Goal: Transaction & Acquisition: Subscribe to service/newsletter

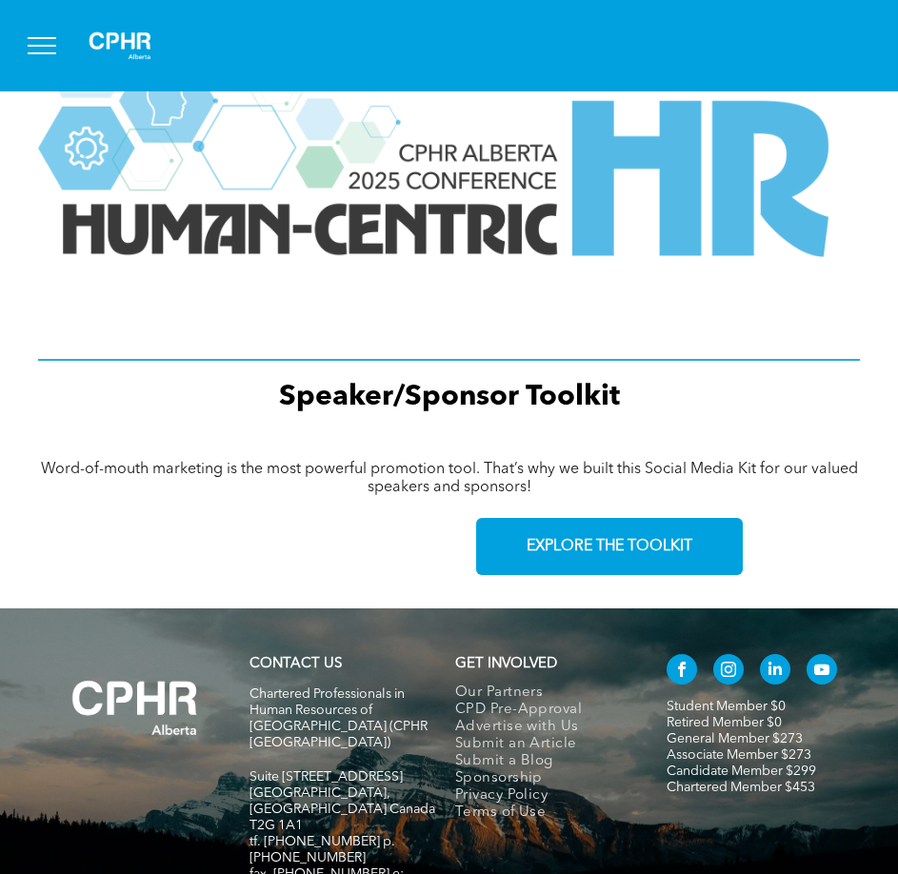
scroll to position [2665, 0]
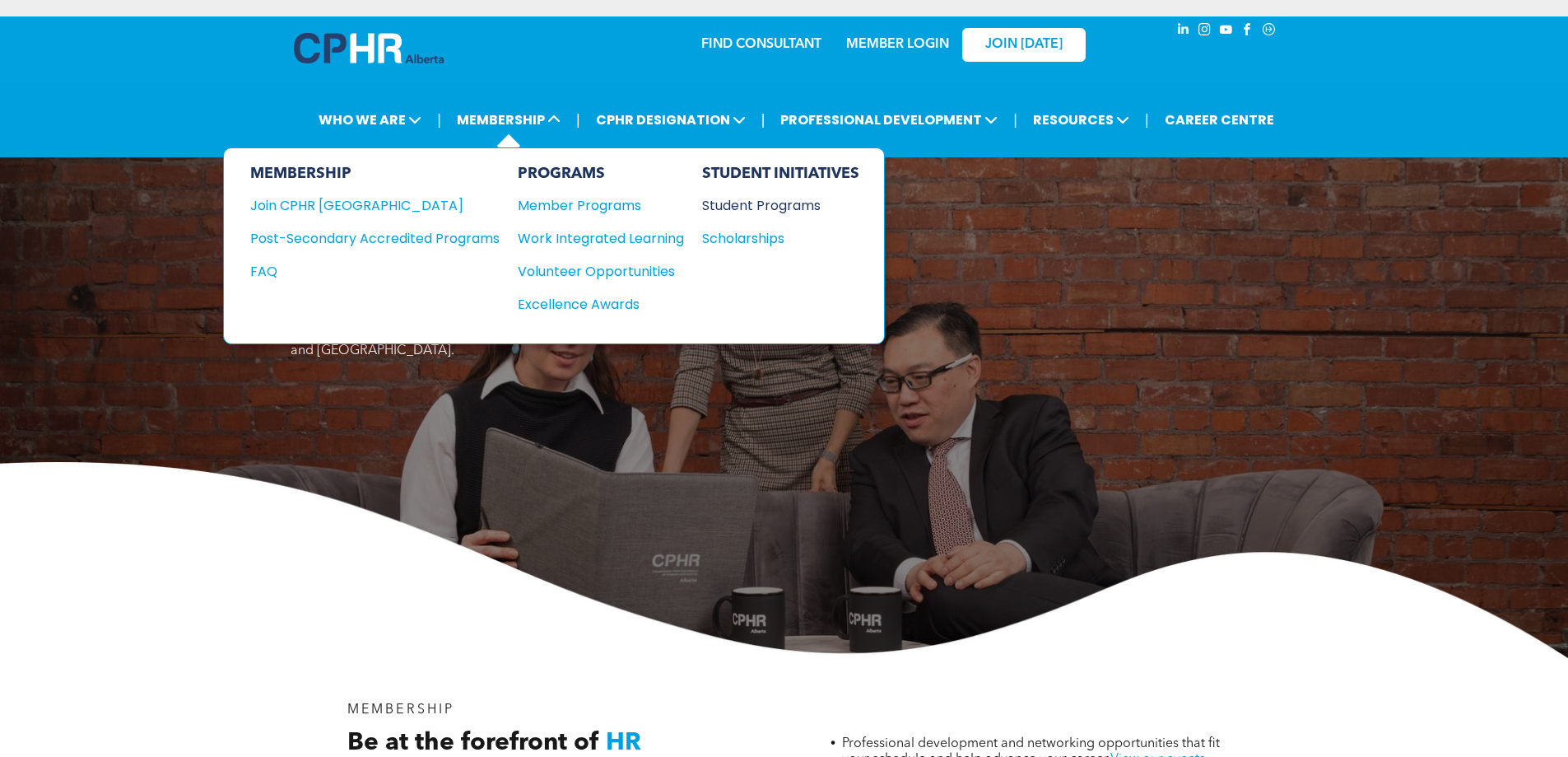
click at [746, 202] on div "Student Programs" at bounding box center [773, 206] width 142 height 21
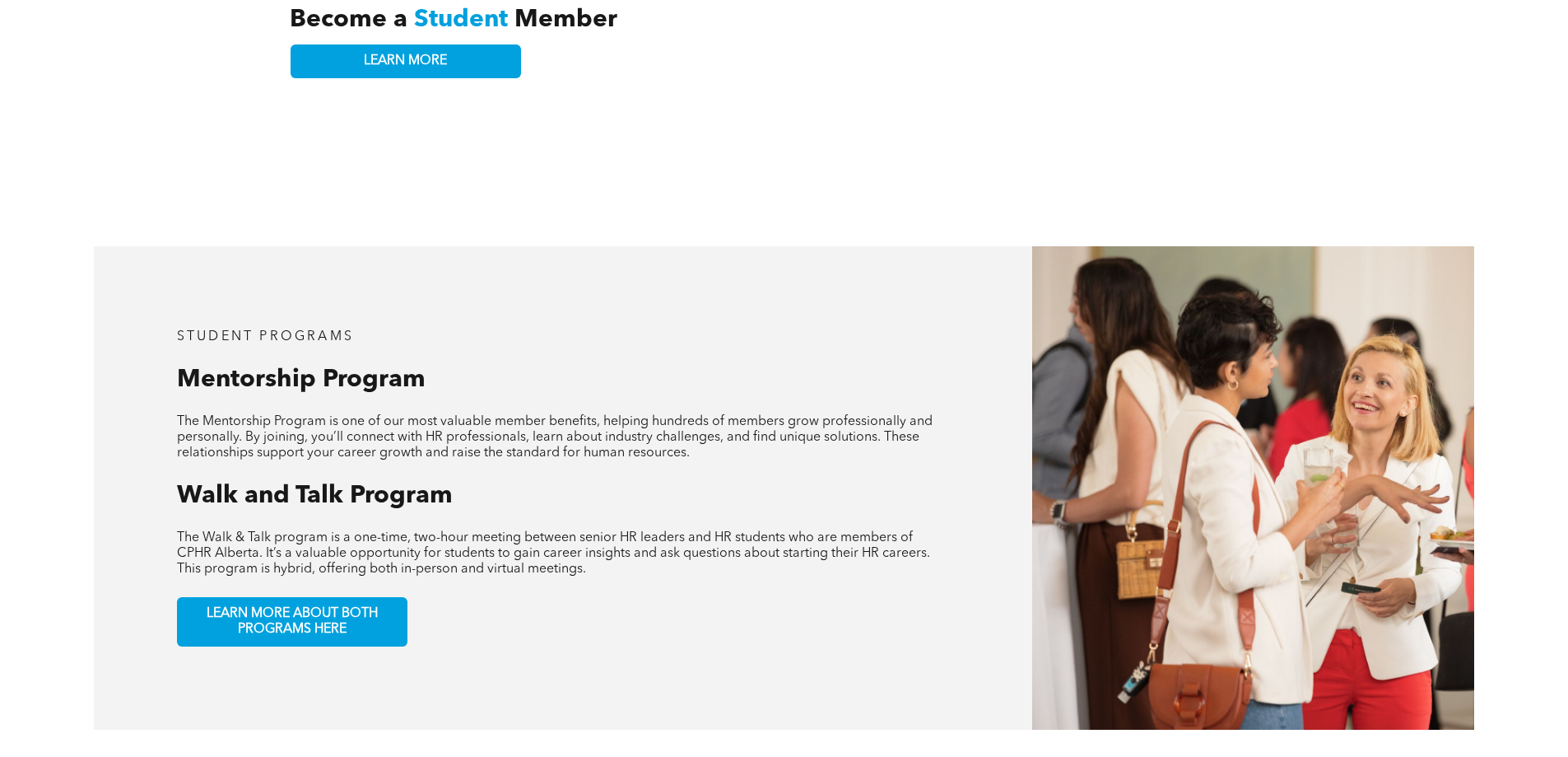
scroll to position [741, 0]
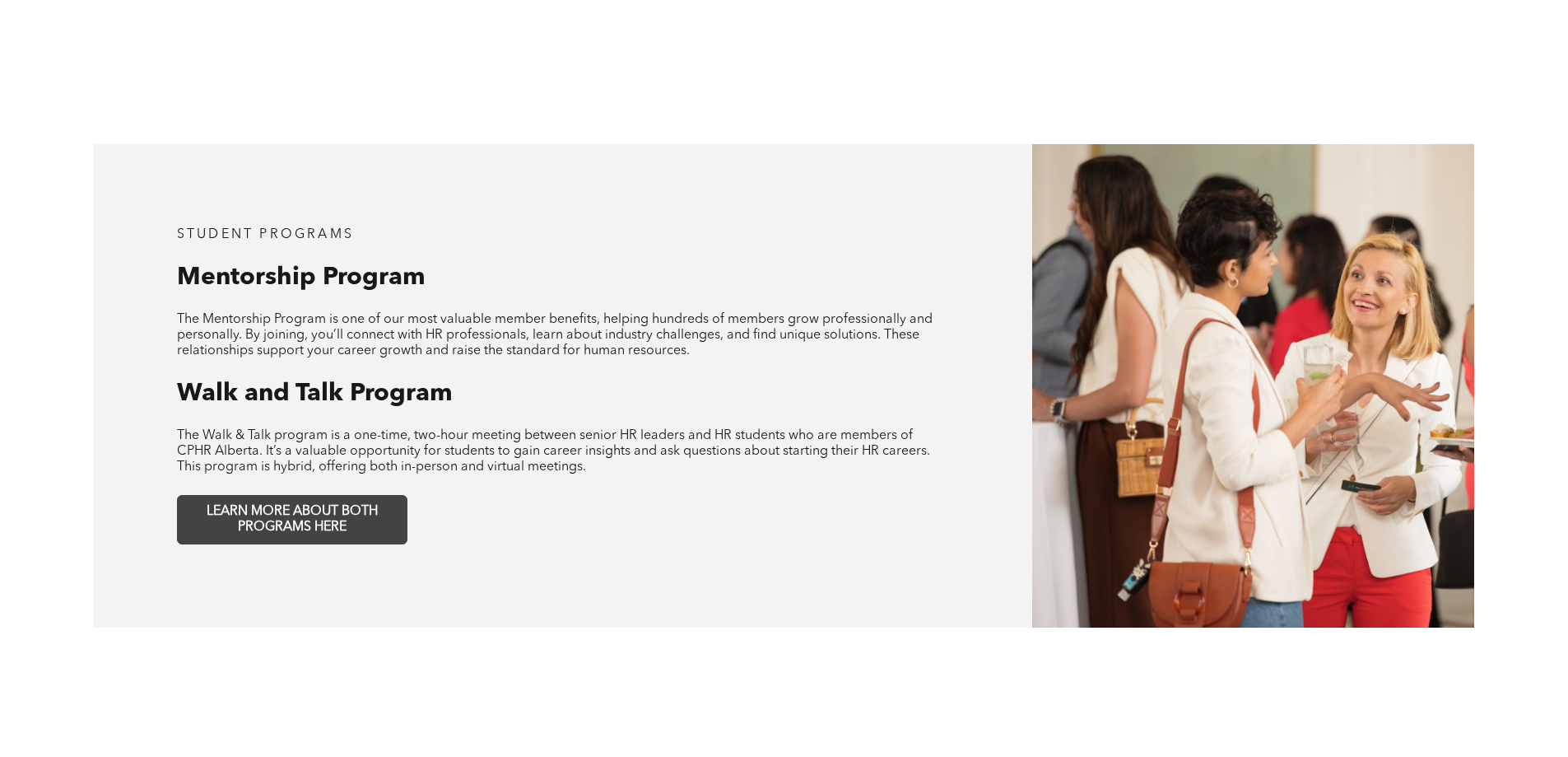
click at [318, 504] on span "LEARN MORE ABOUT BOTH PROGRAMS HERE" at bounding box center [291, 520] width 217 height 31
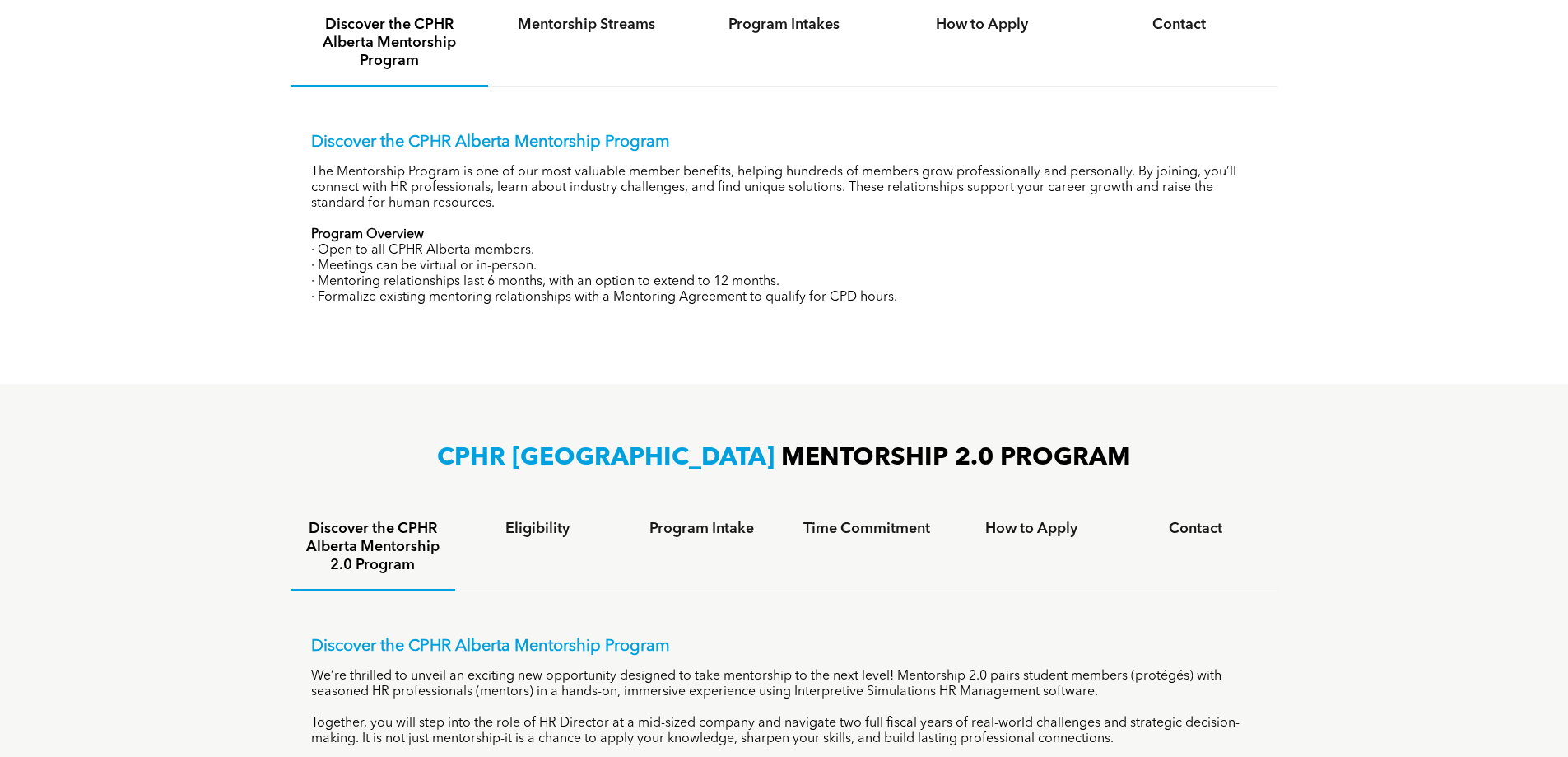
scroll to position [906, 0]
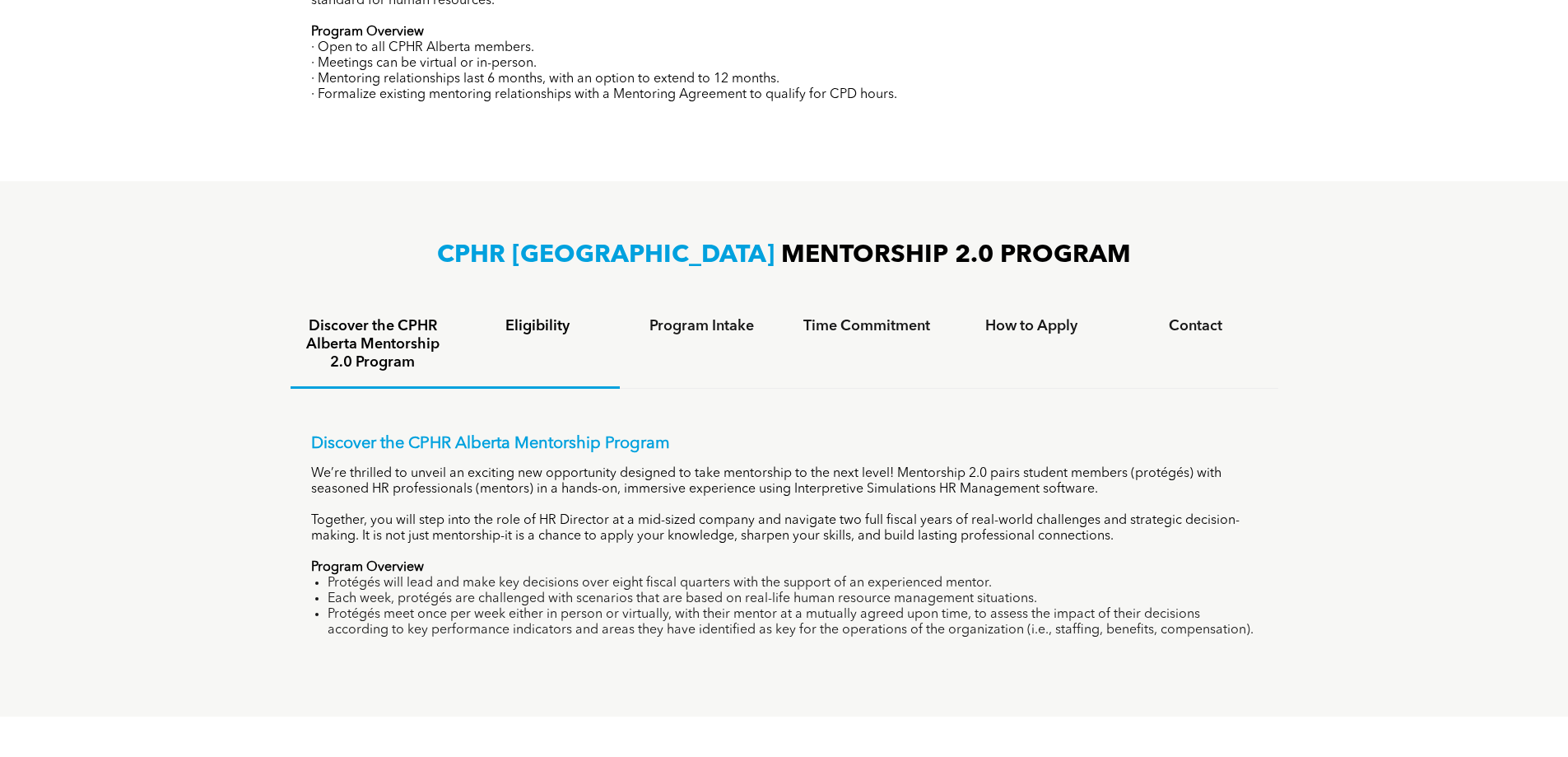
click at [536, 335] on div "Eligibility" at bounding box center [537, 345] width 164 height 87
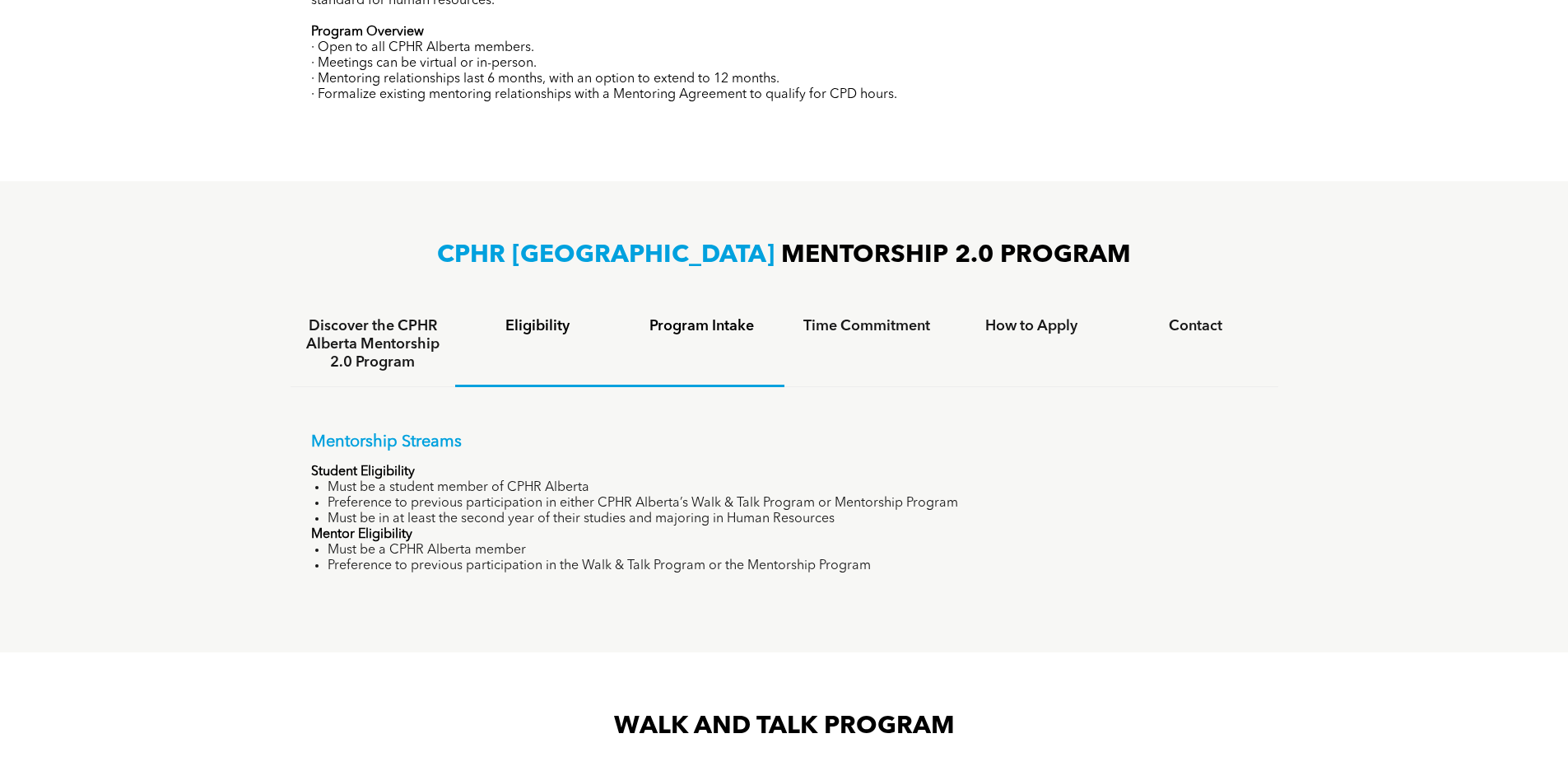
click at [778, 327] on div "Program Intake" at bounding box center [702, 344] width 164 height 85
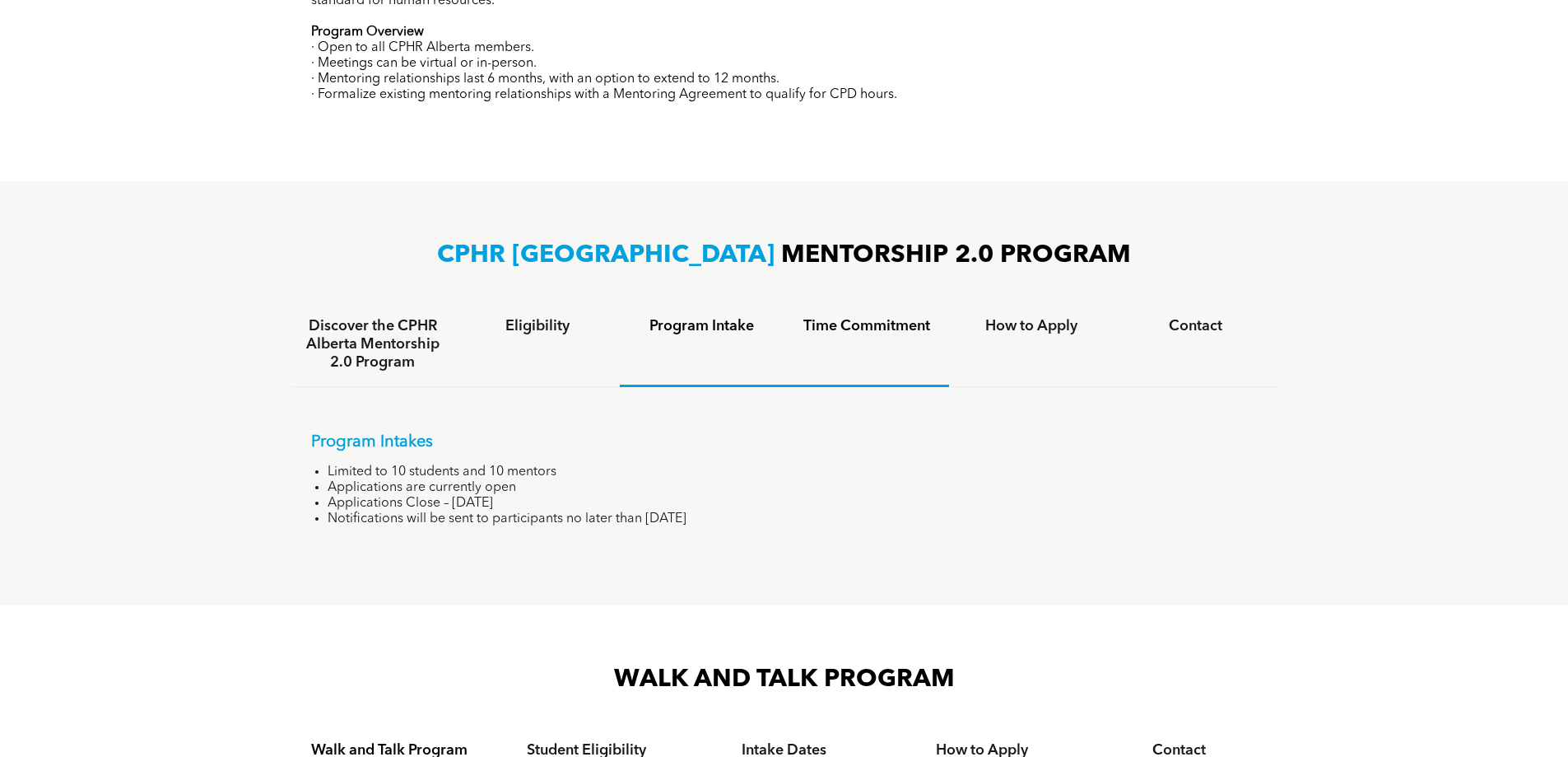
click at [907, 327] on h4 "Time Commitment" at bounding box center [867, 325] width 135 height 18
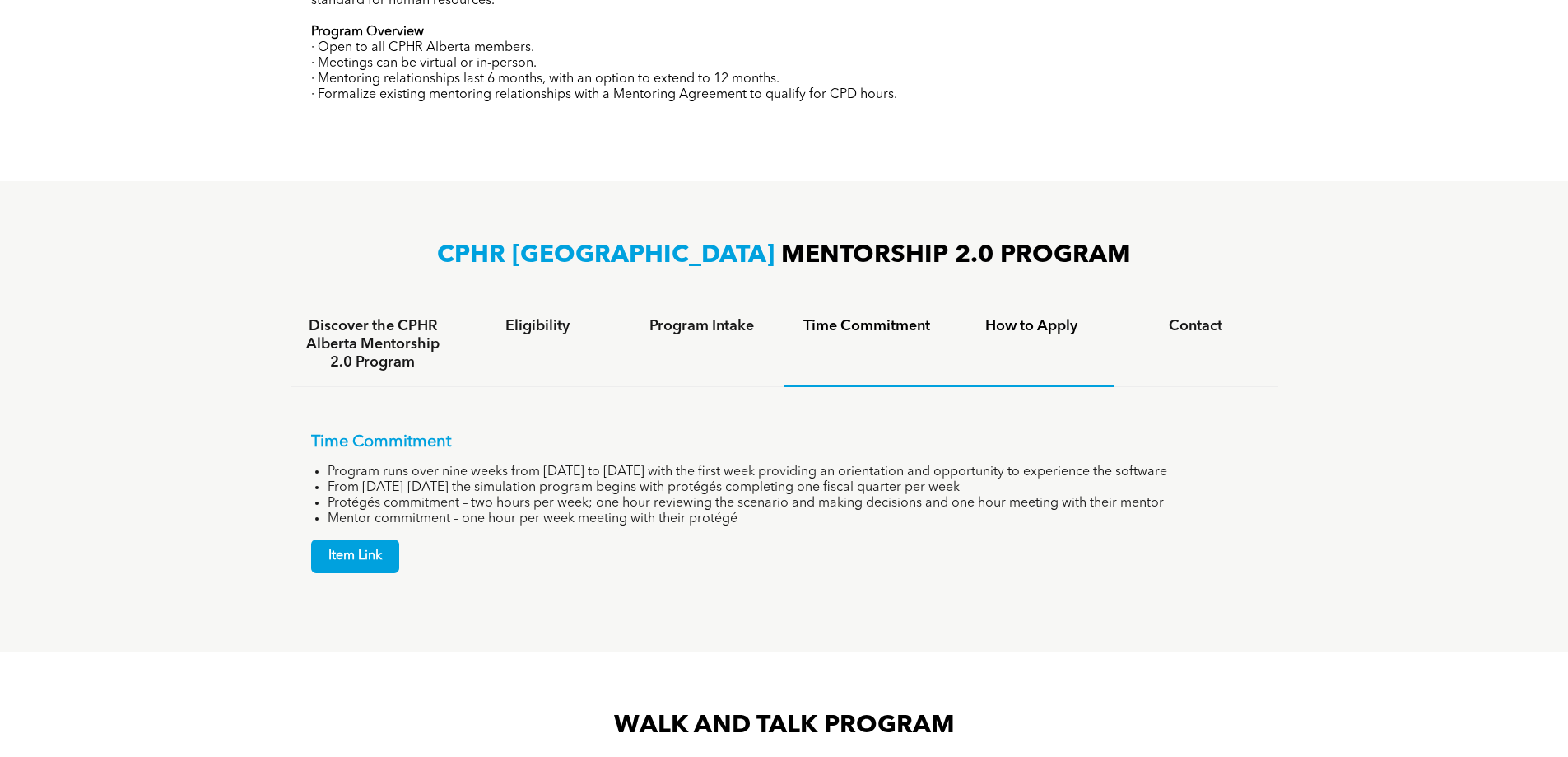
click at [1064, 328] on h4 "How to Apply" at bounding box center [1032, 325] width 135 height 18
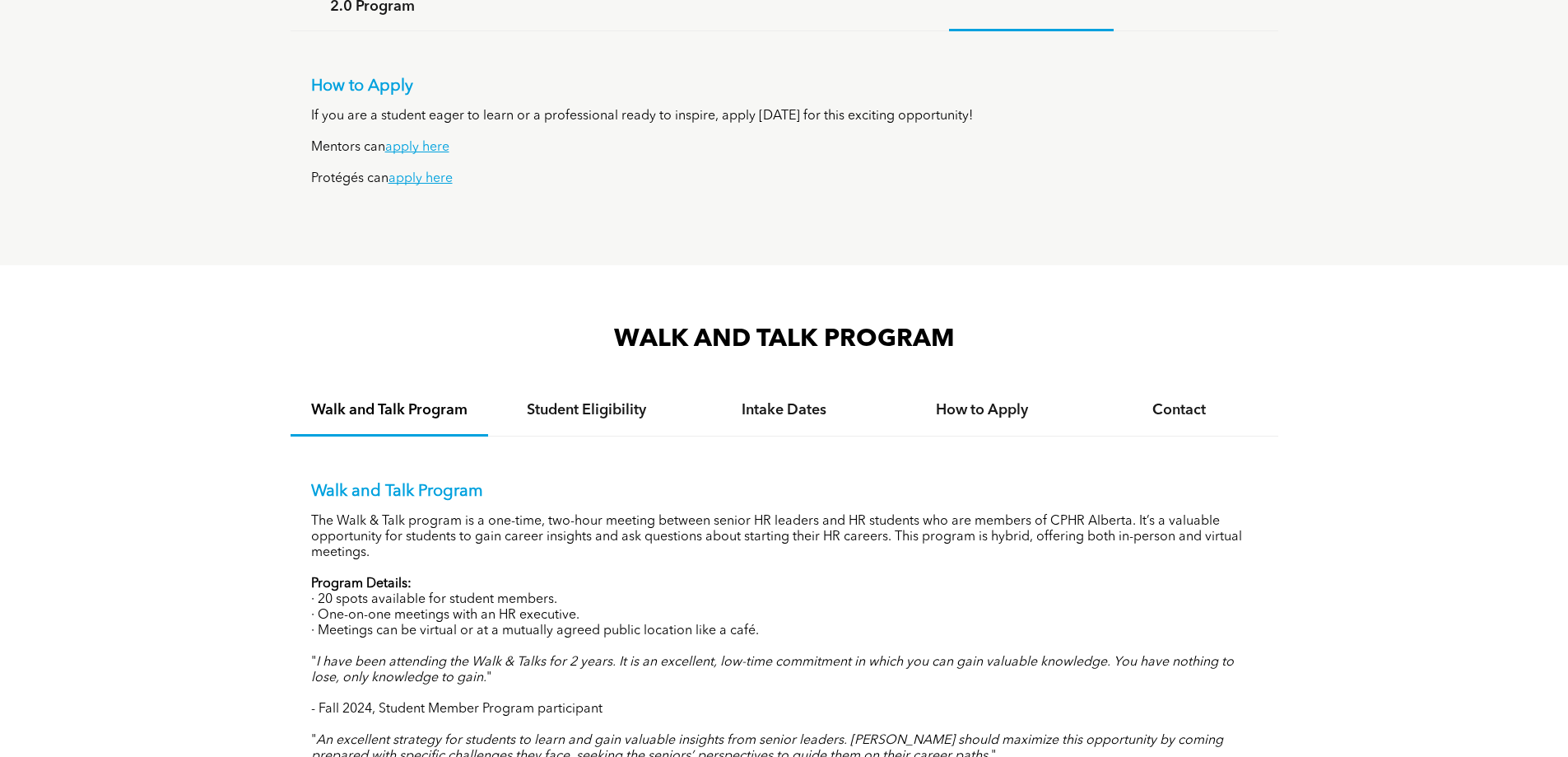
scroll to position [1318, 0]
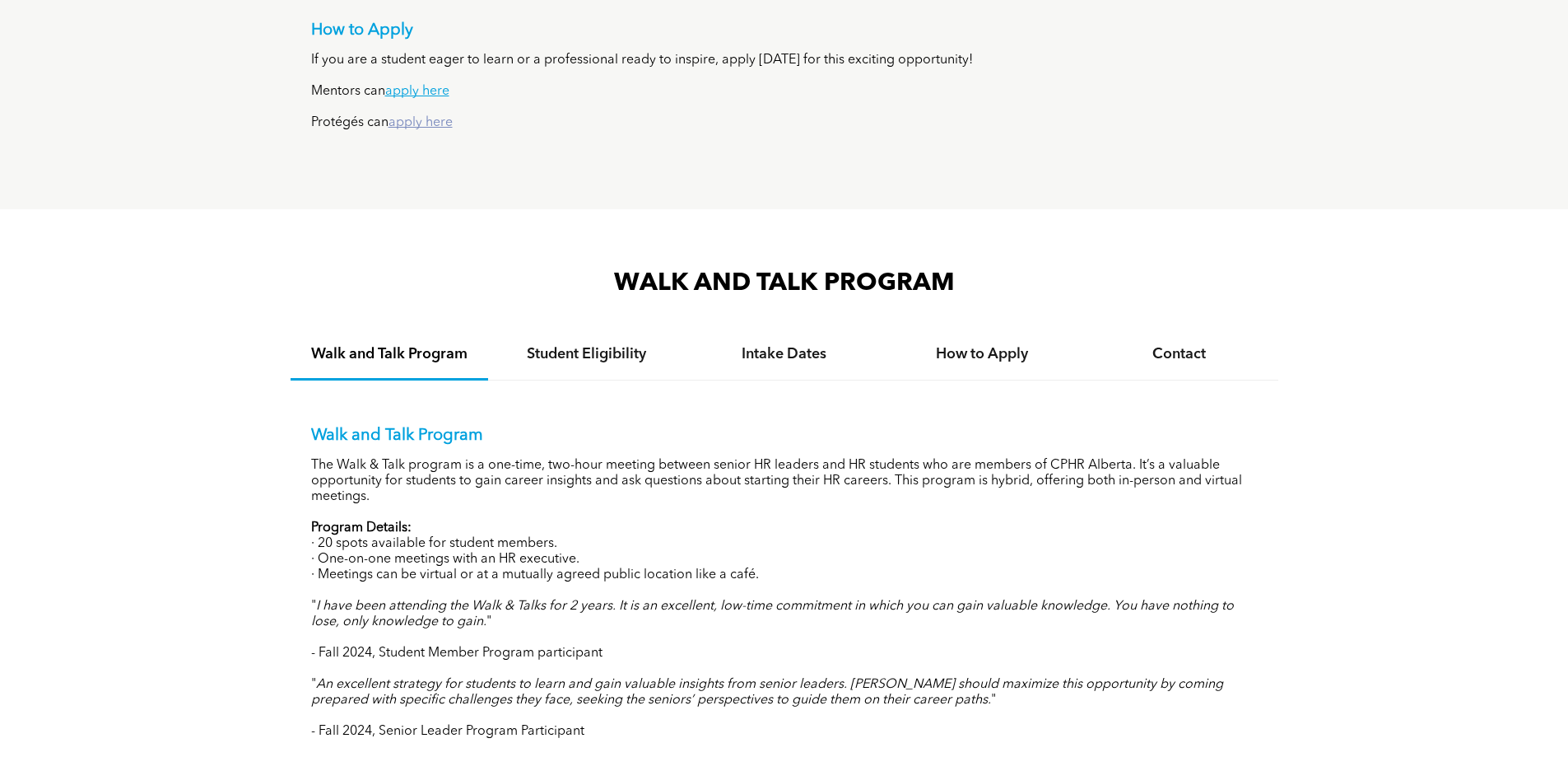
click at [402, 116] on link "apply here" at bounding box center [420, 122] width 64 height 13
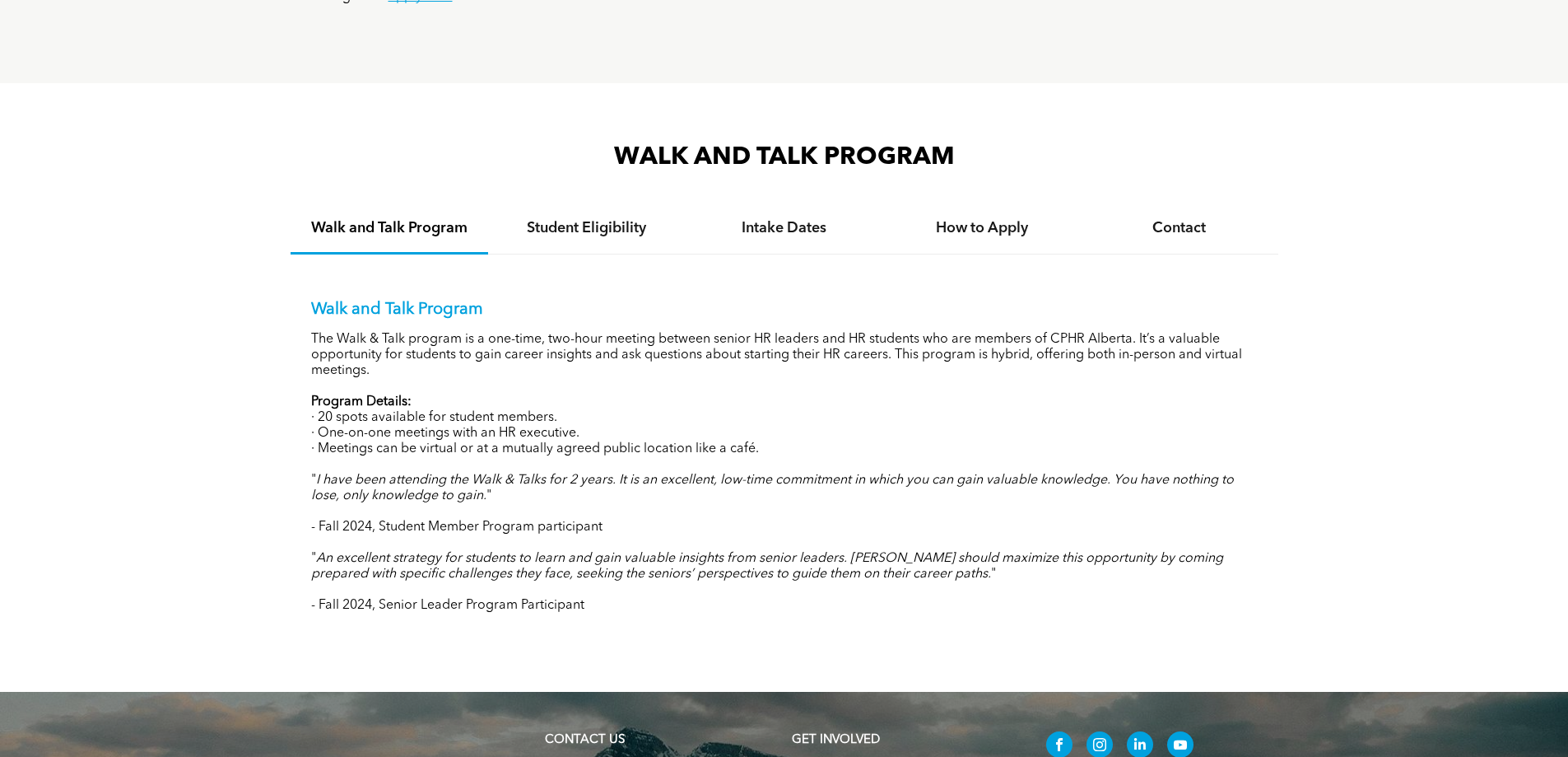
scroll to position [1400, 0]
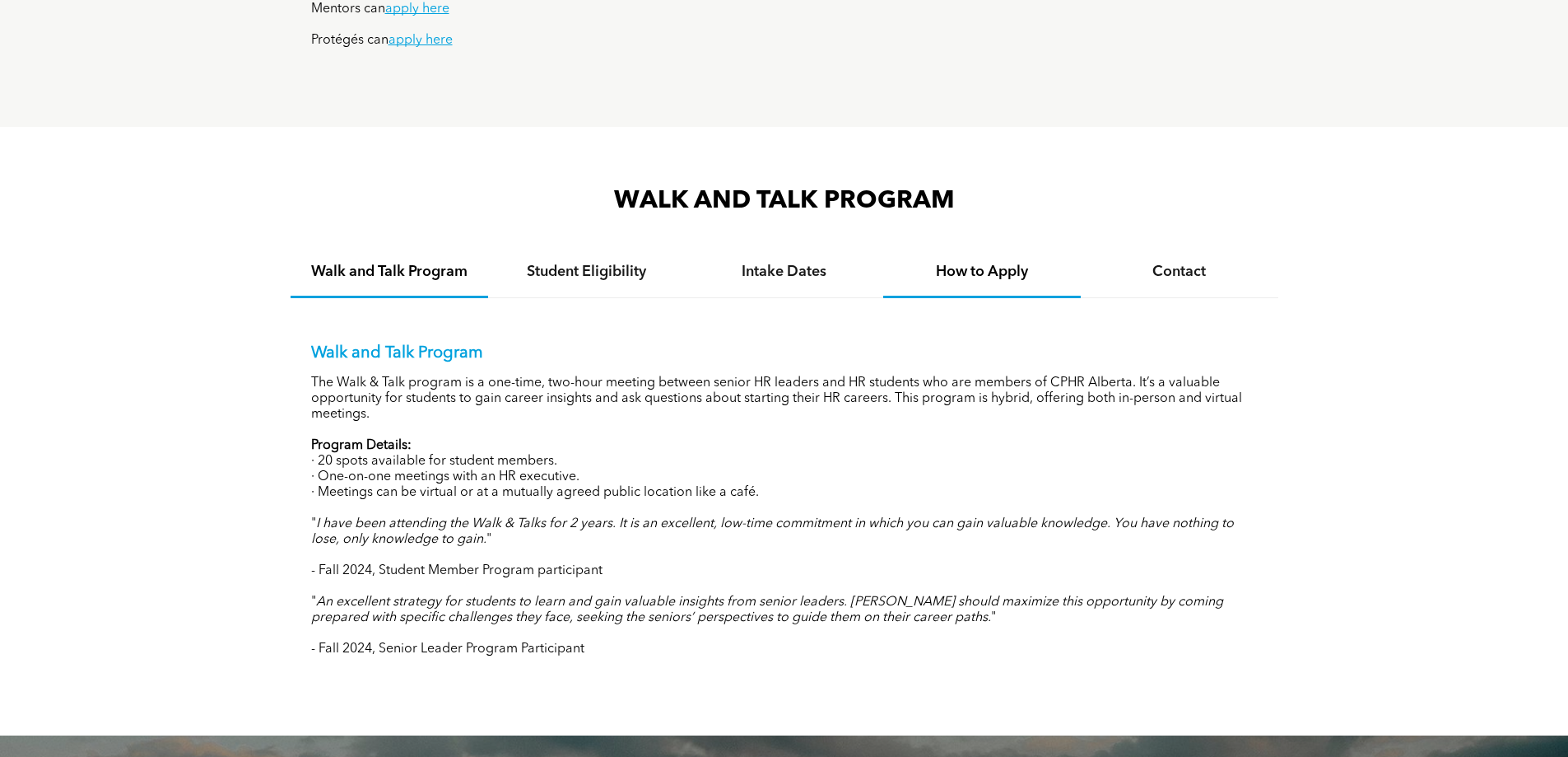
click at [960, 281] on div "How to Apply" at bounding box center [982, 273] width 197 height 50
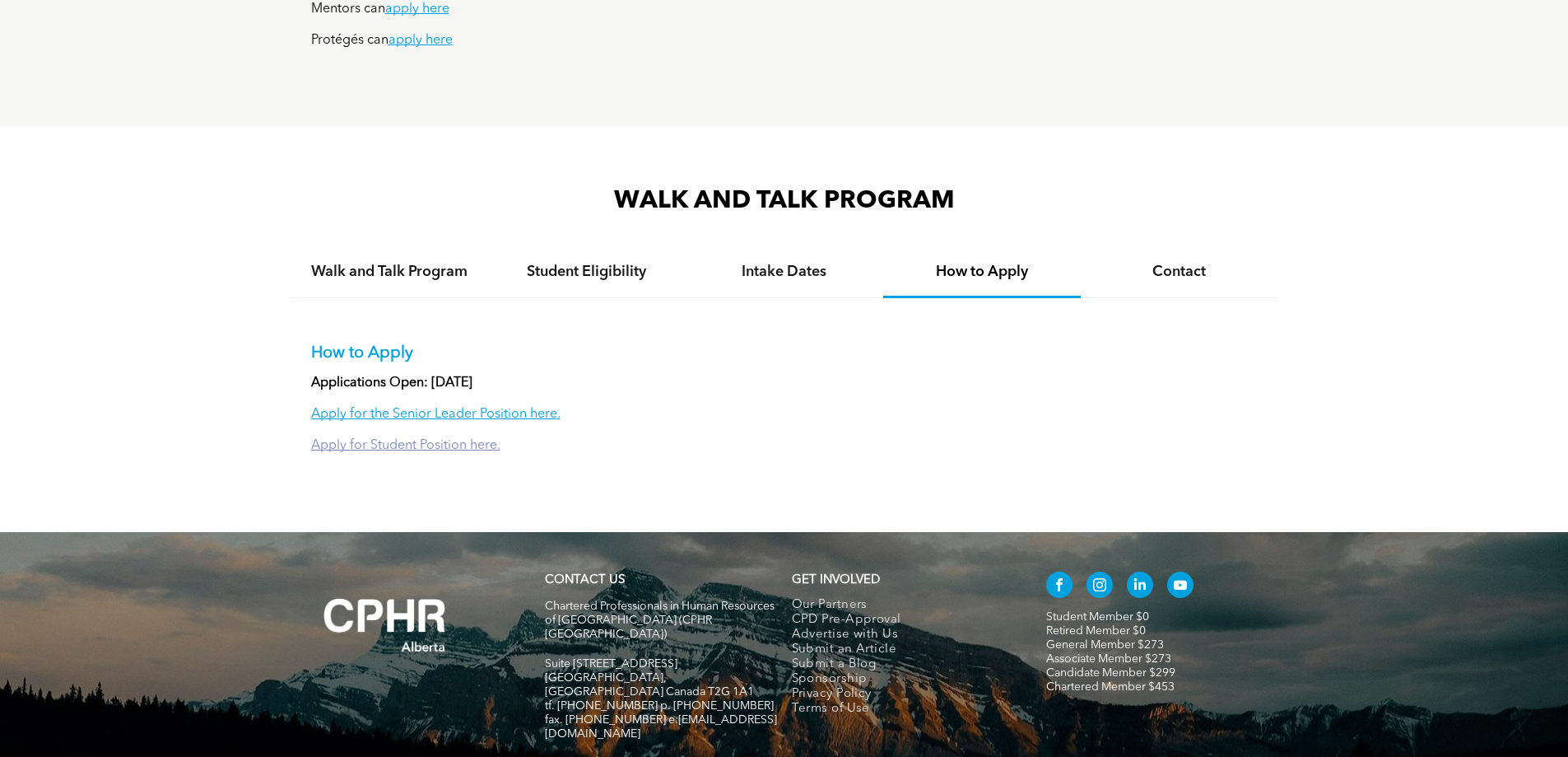
click at [396, 439] on link "Apply for Student Position here." at bounding box center [406, 445] width 189 height 13
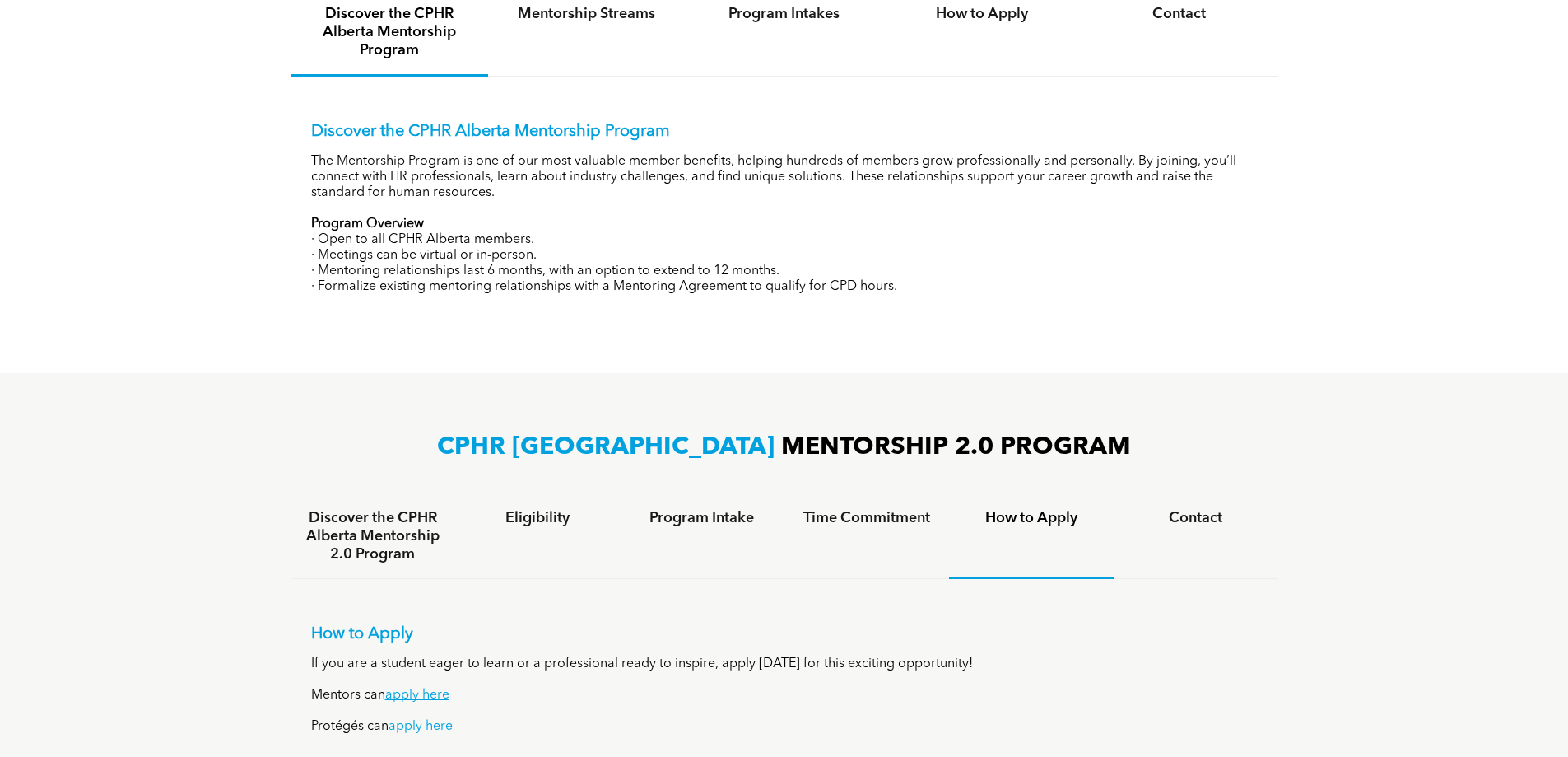
scroll to position [659, 0]
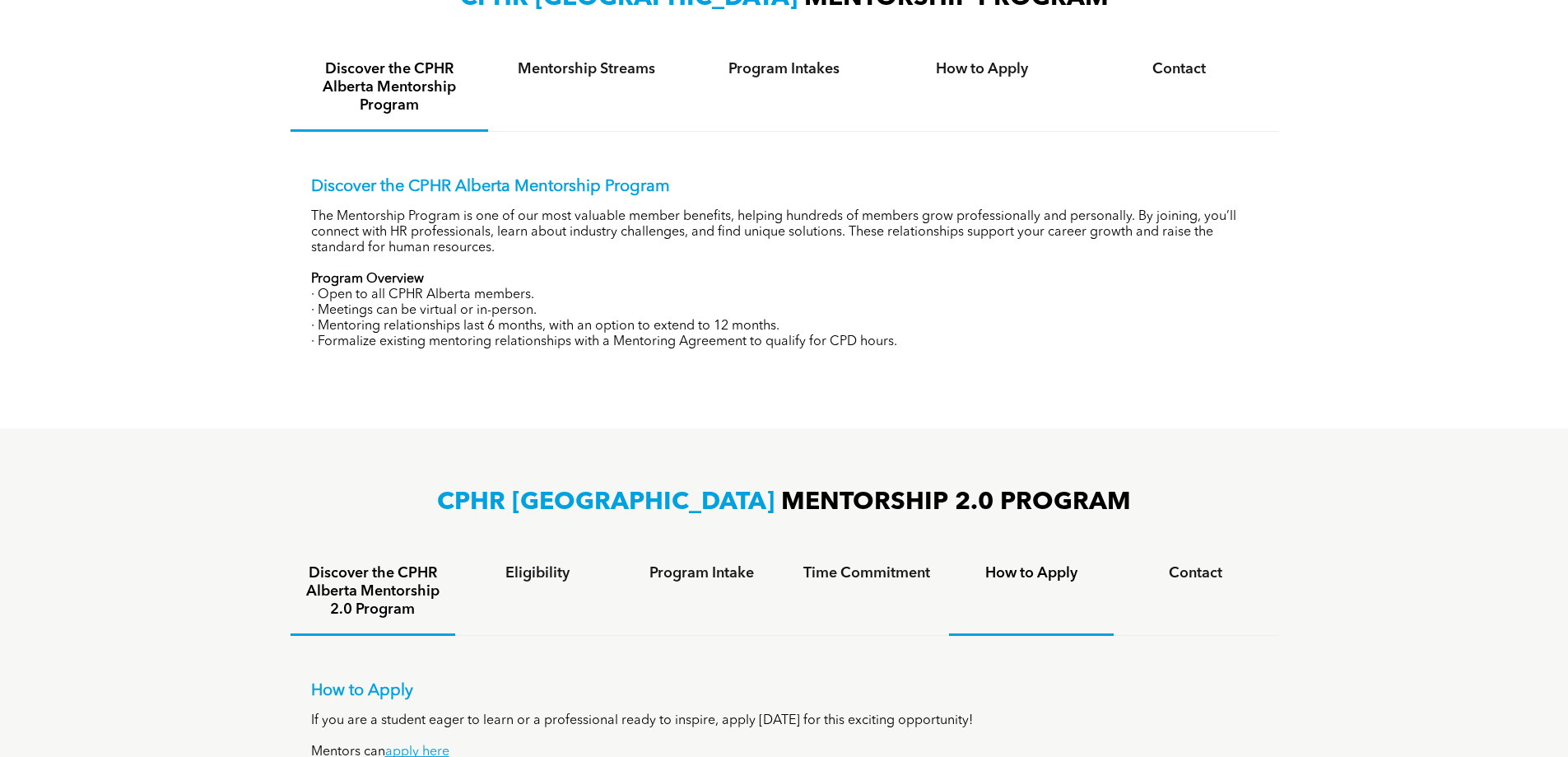
click at [410, 577] on h4 "Discover the CPHR Alberta Mentorship 2.0 Program" at bounding box center [373, 591] width 135 height 55
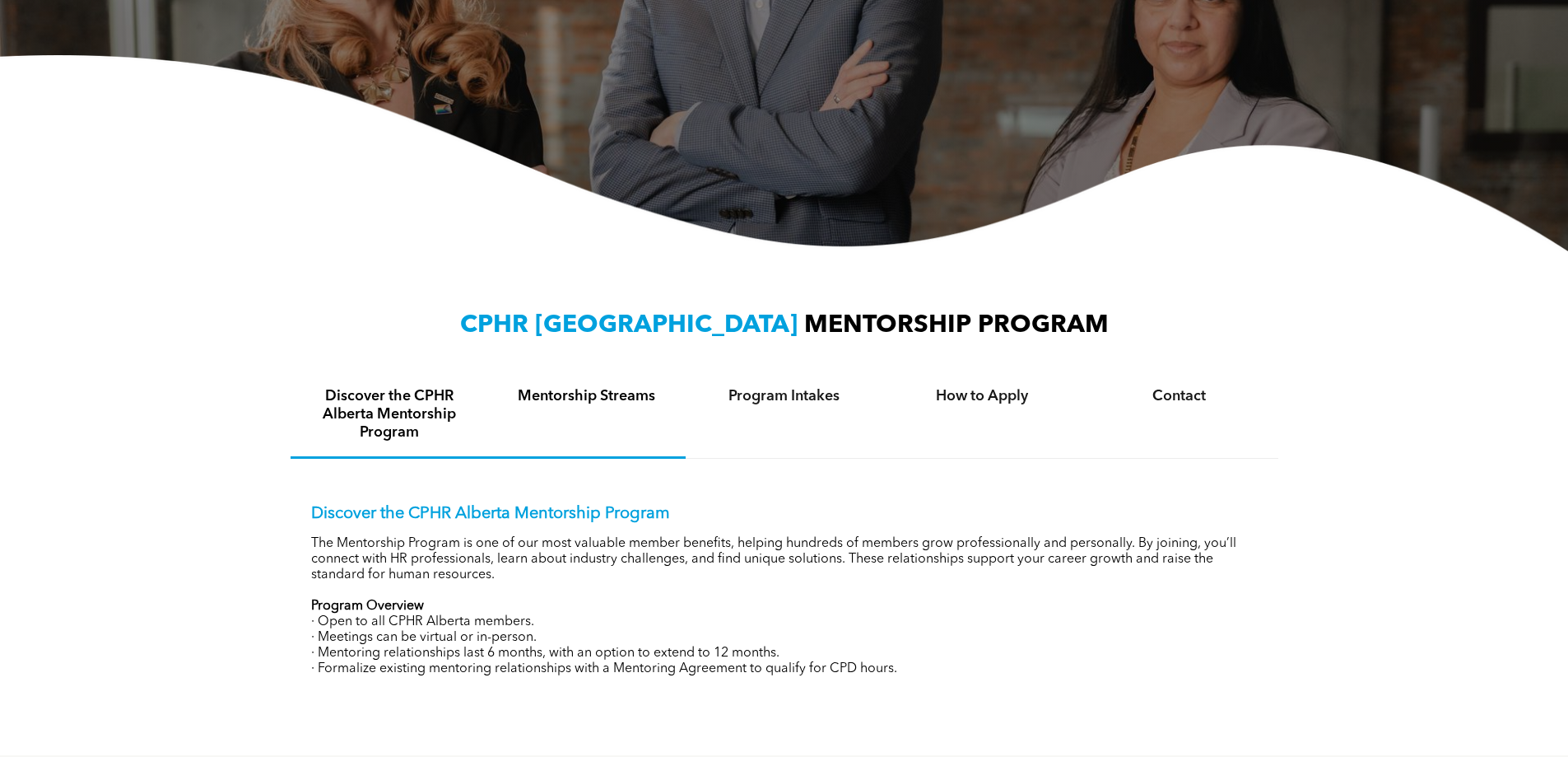
scroll to position [330, 0]
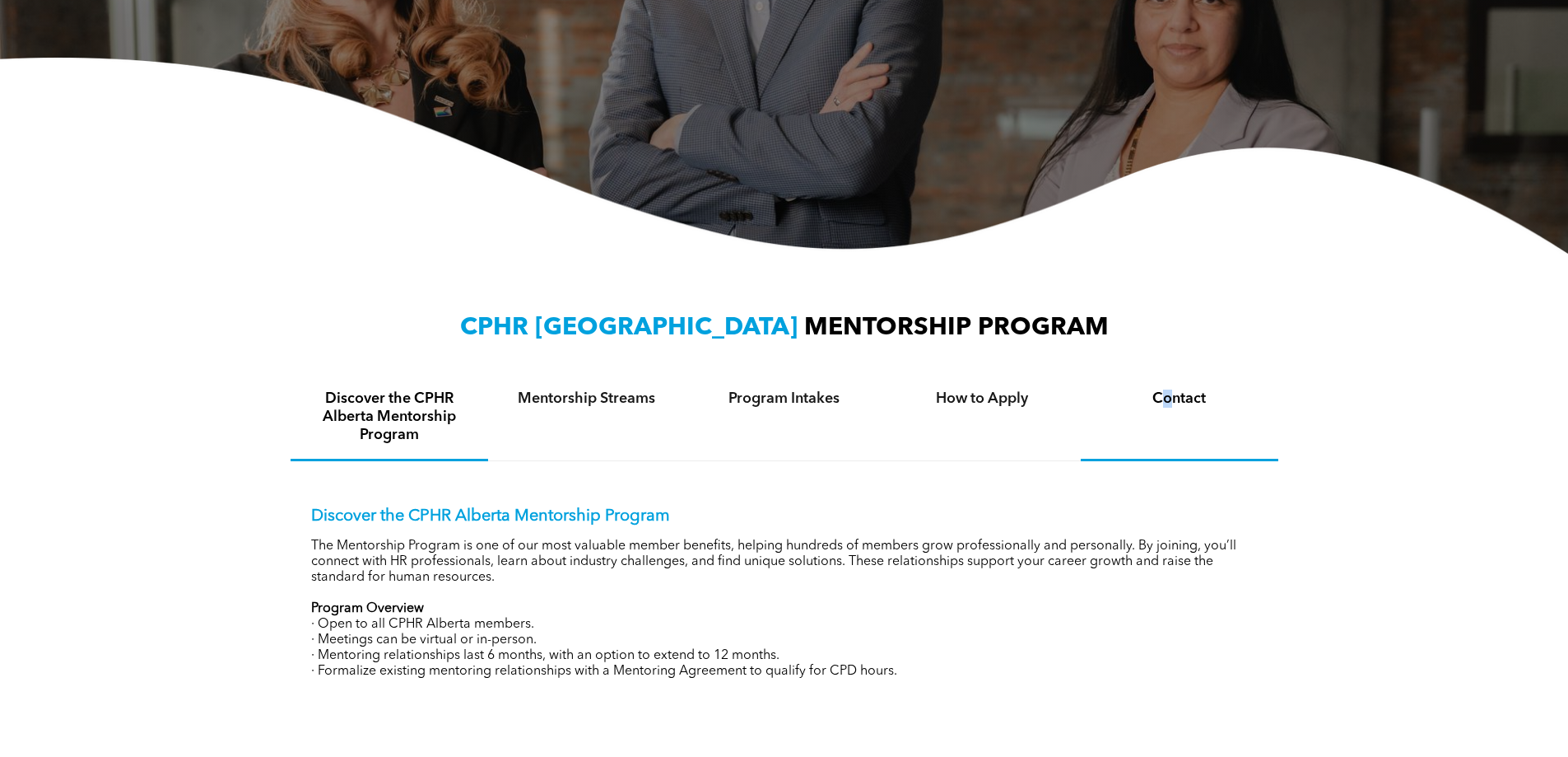
click at [1168, 401] on h4 "Contact" at bounding box center [1180, 398] width 168 height 18
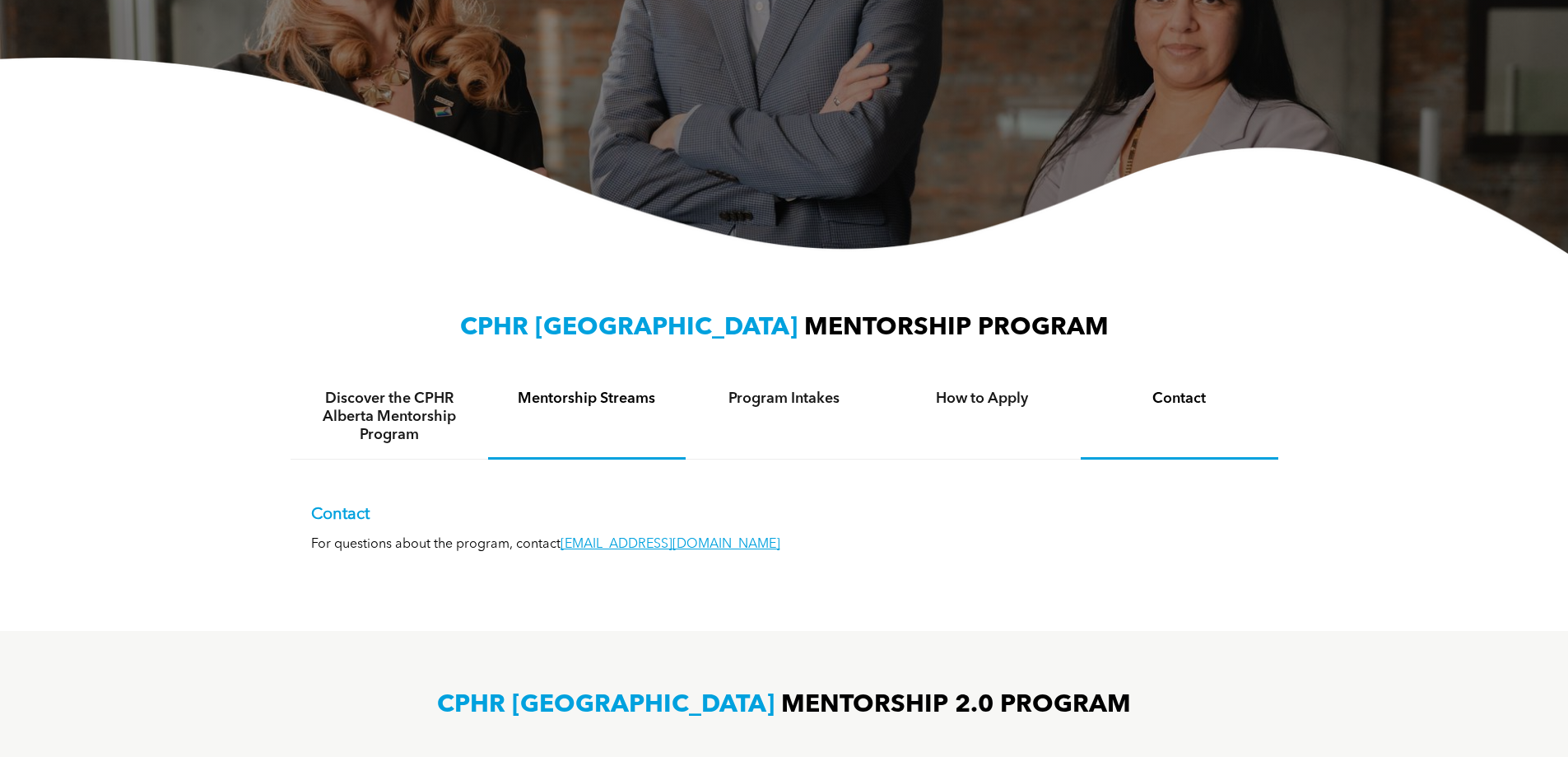
click at [627, 401] on h4 "Mentorship Streams" at bounding box center [587, 398] width 168 height 18
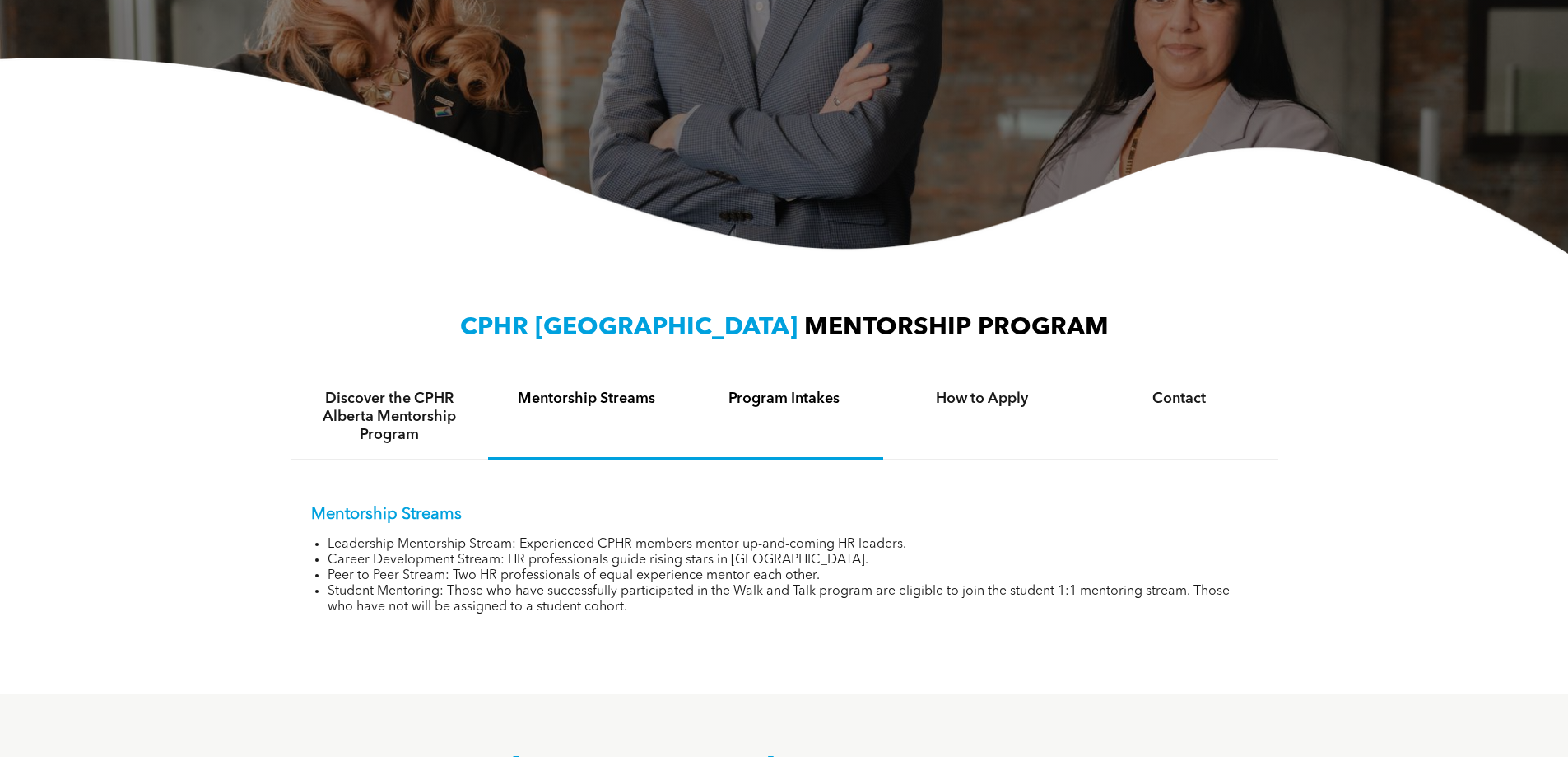
click at [765, 407] on h4 "Program Intakes" at bounding box center [784, 398] width 168 height 18
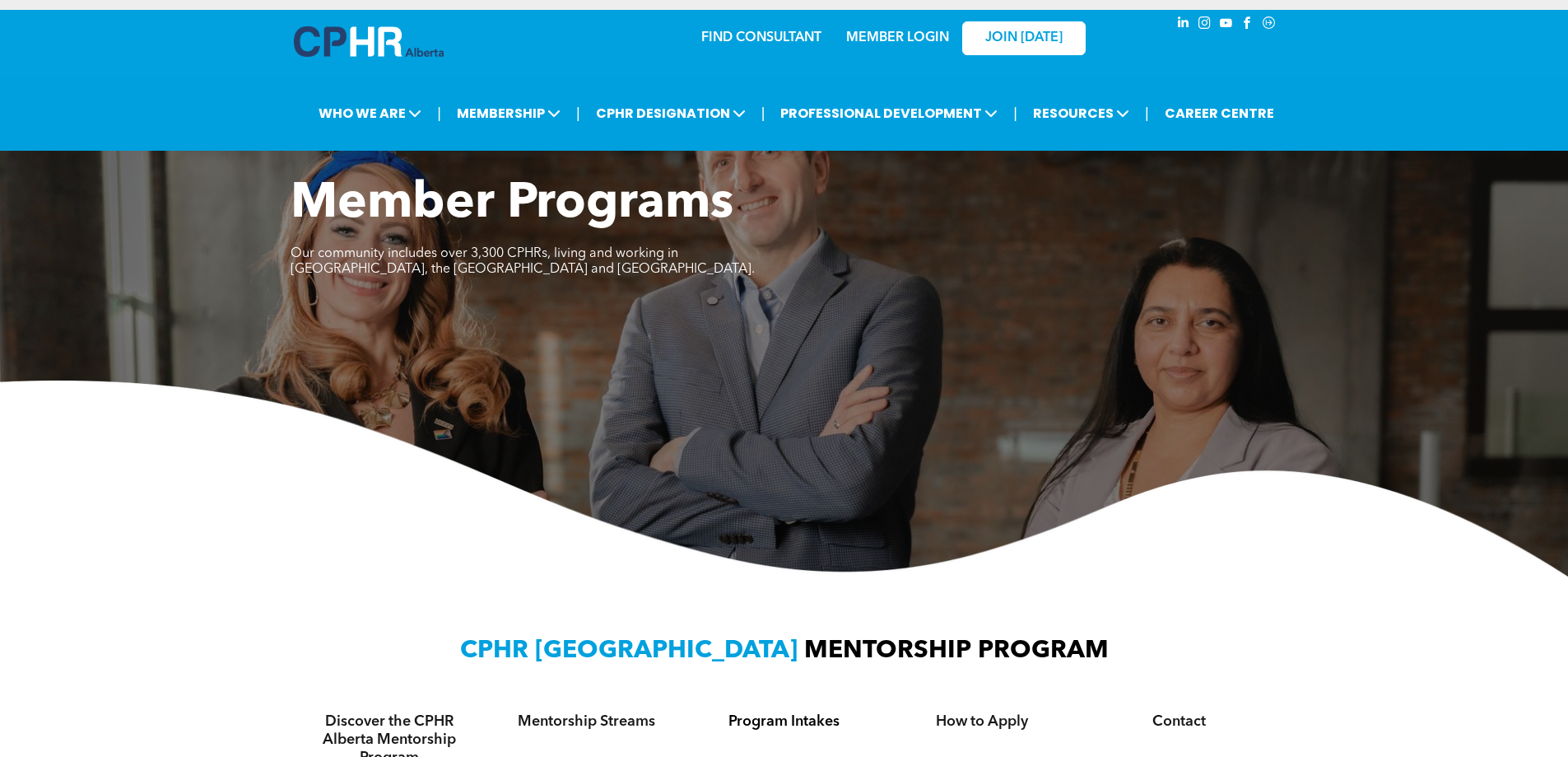
scroll to position [0, 0]
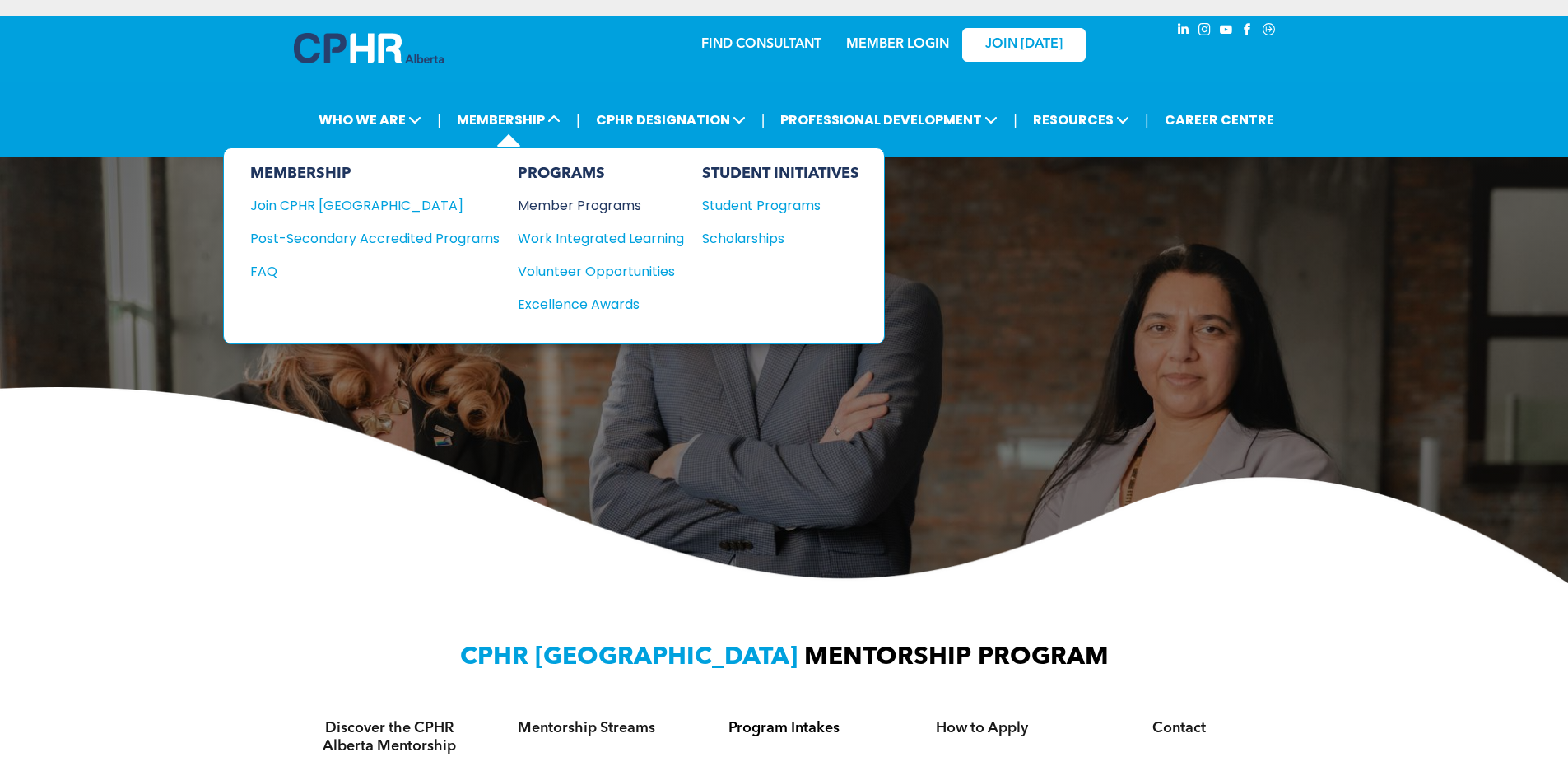
click at [605, 202] on div "Member Programs" at bounding box center [592, 206] width 150 height 21
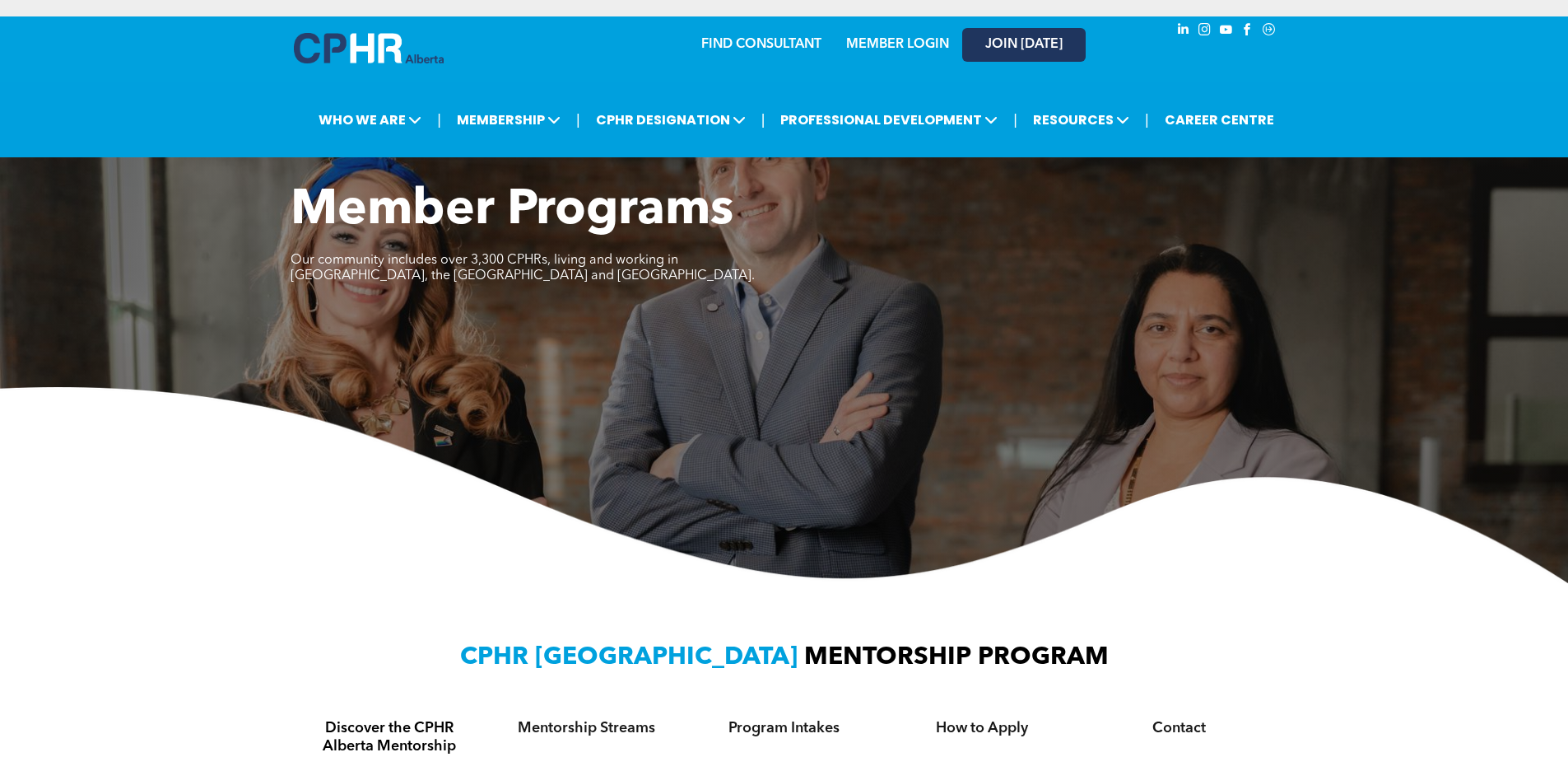
click at [1015, 35] on link "JOIN [DATE]" at bounding box center [1024, 44] width 124 height 34
click at [1037, 44] on span "JOIN [DATE]" at bounding box center [1023, 45] width 77 height 16
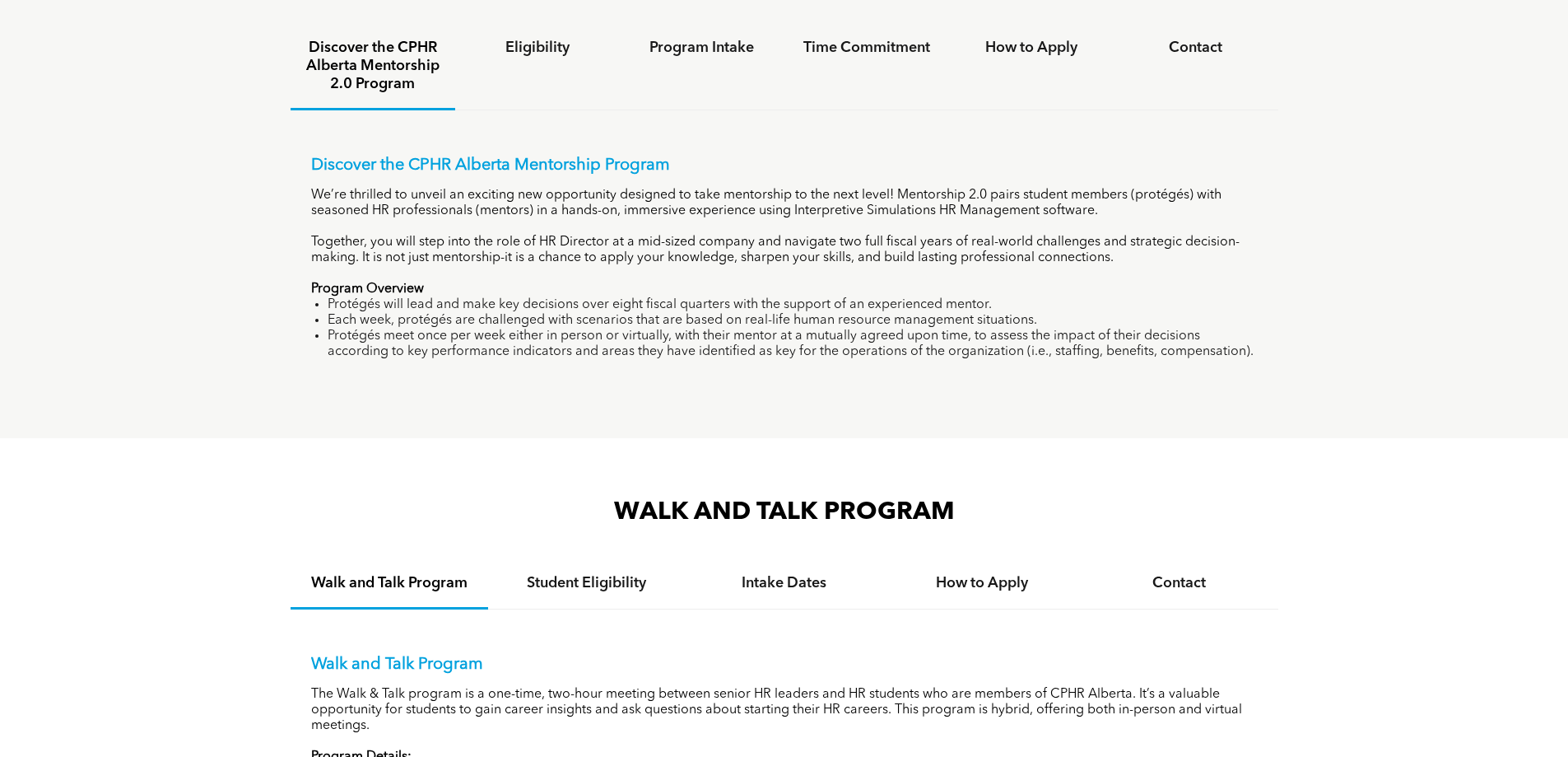
scroll to position [1235, 0]
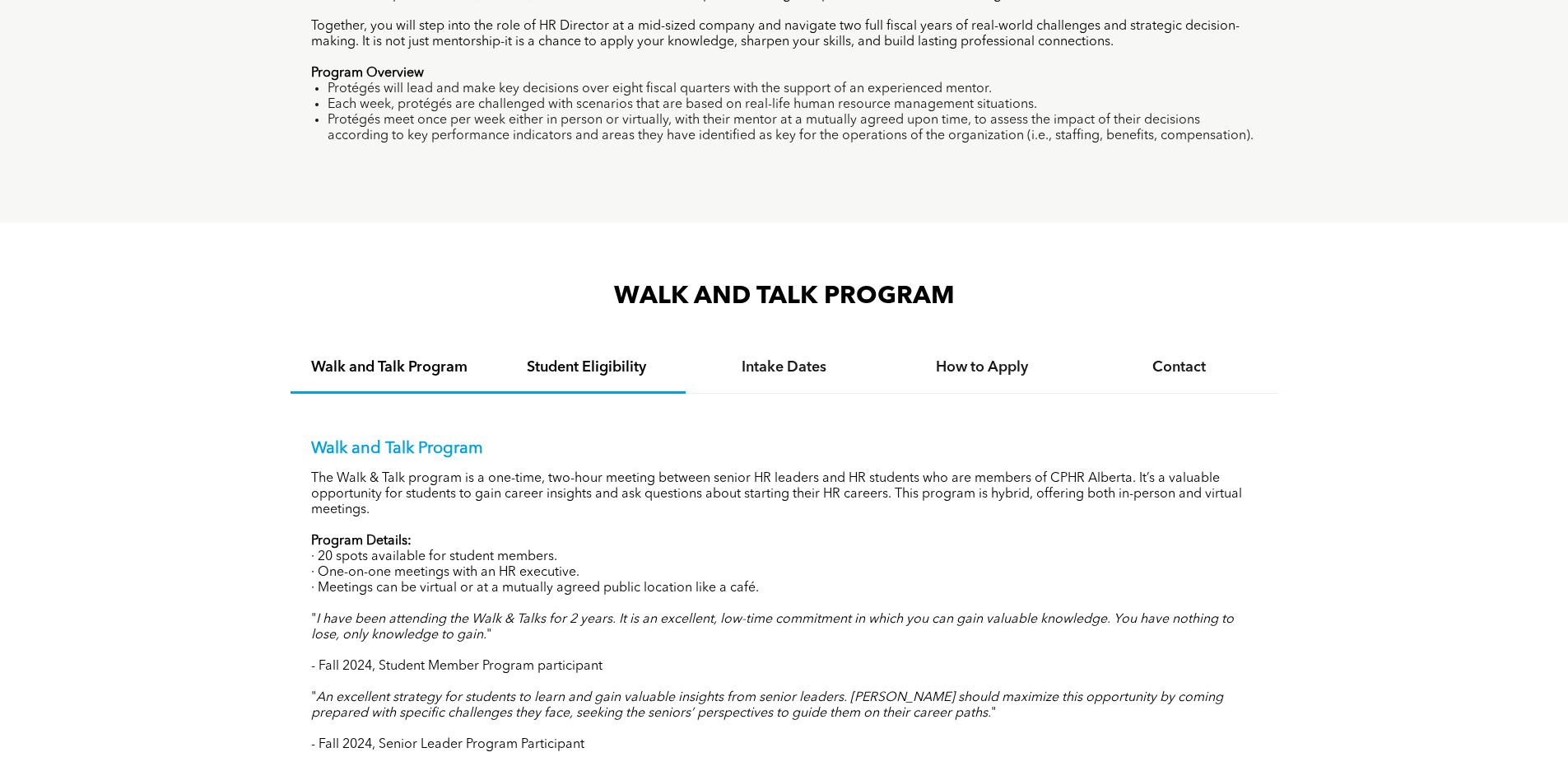
click at [598, 352] on div "Student Eligibility" at bounding box center [586, 369] width 197 height 50
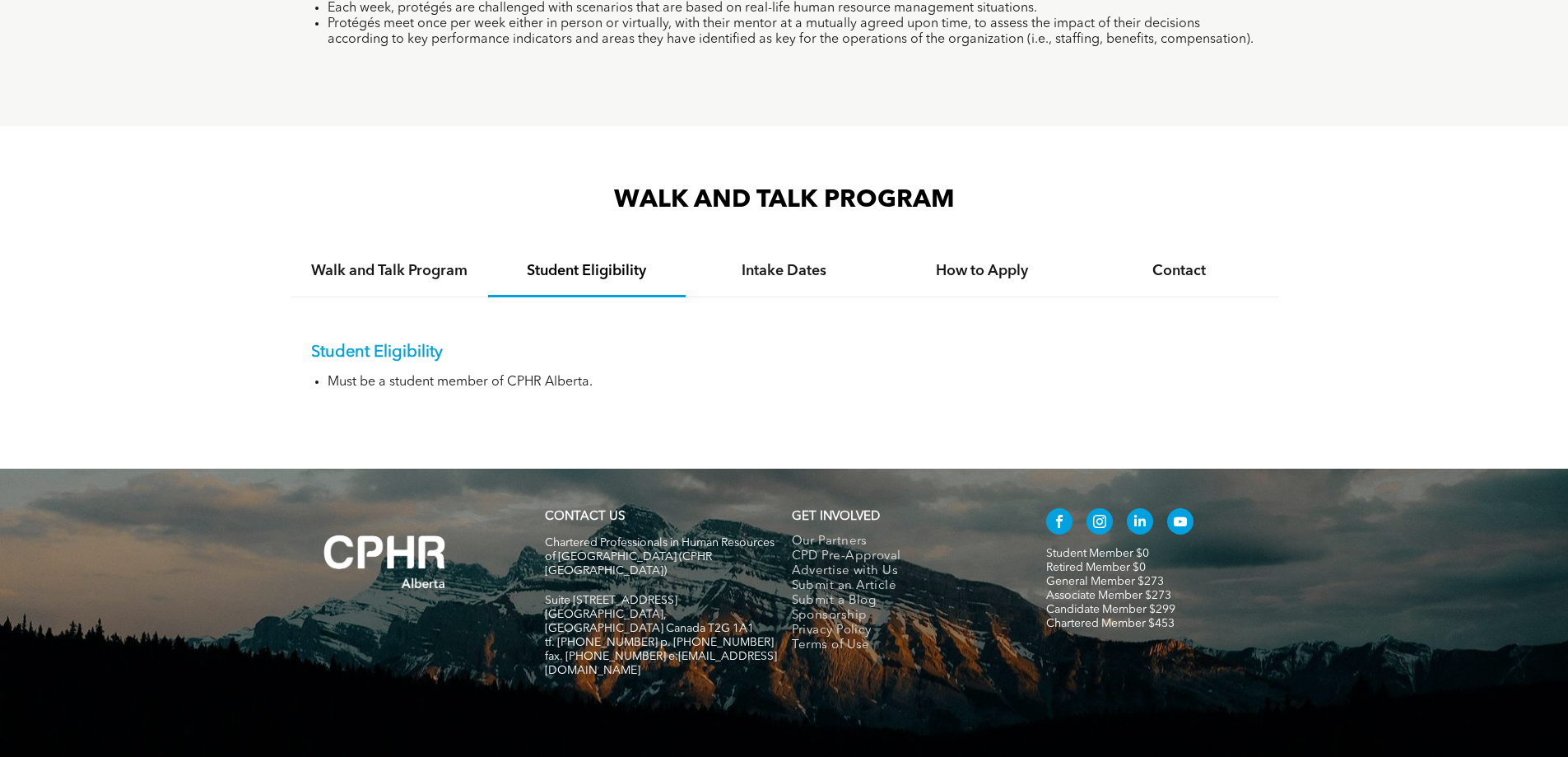
scroll to position [1521, 0]
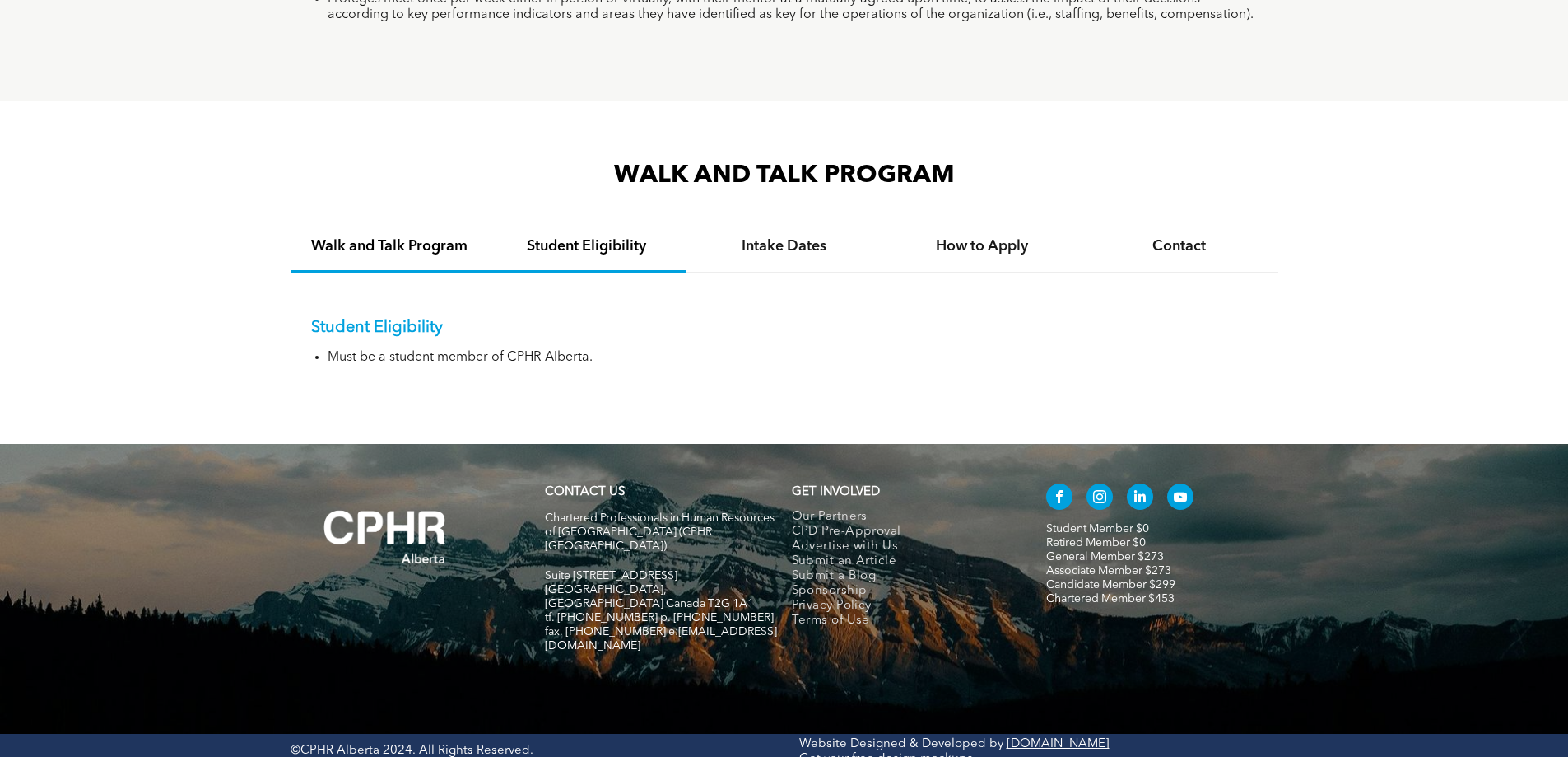
click at [475, 237] on div "Walk and Talk Program" at bounding box center [389, 247] width 197 height 50
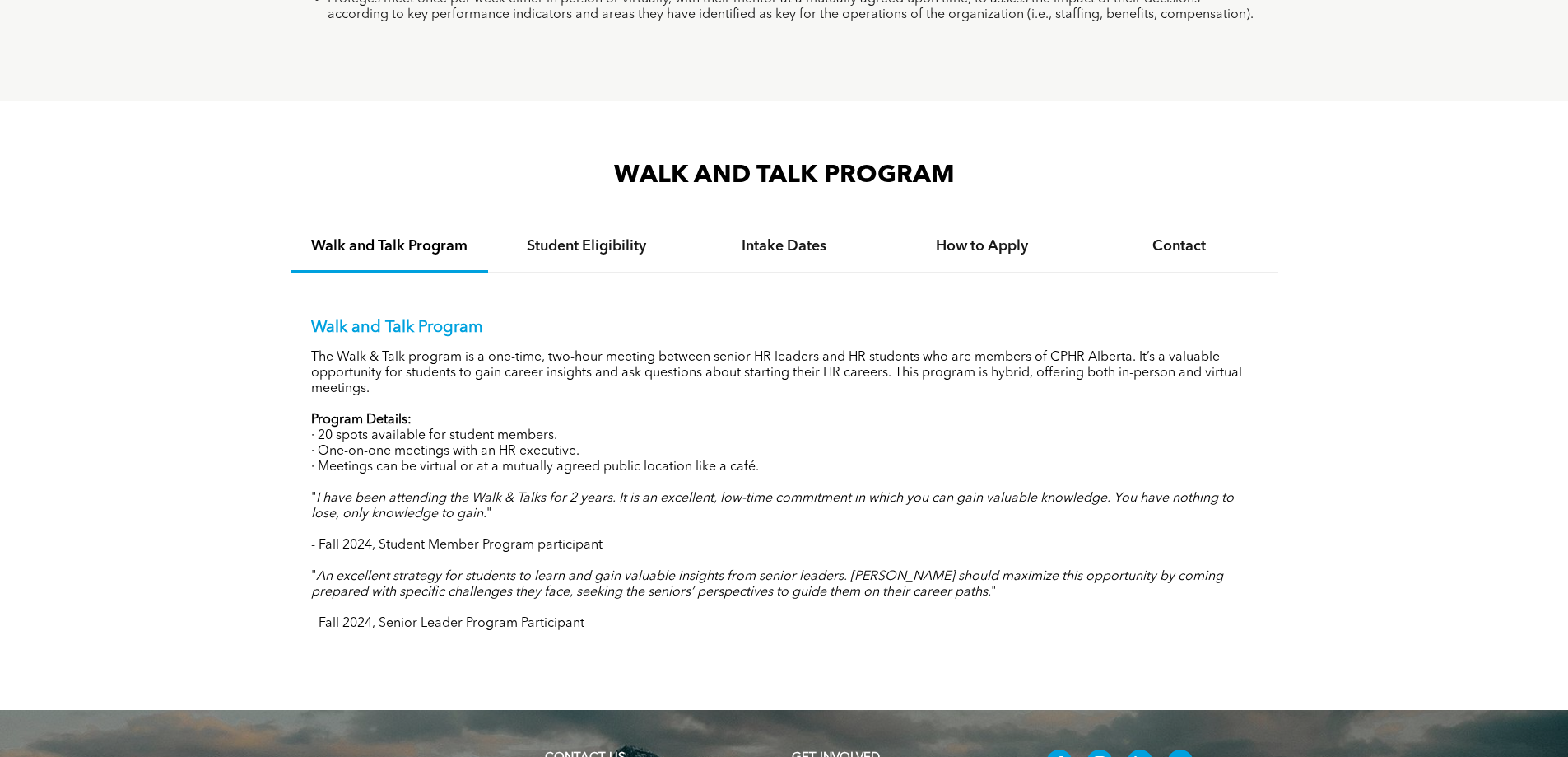
click at [461, 250] on h4 "Walk and Talk Program" at bounding box center [389, 246] width 168 height 18
click at [752, 237] on h4 "Intake Dates" at bounding box center [784, 246] width 168 height 18
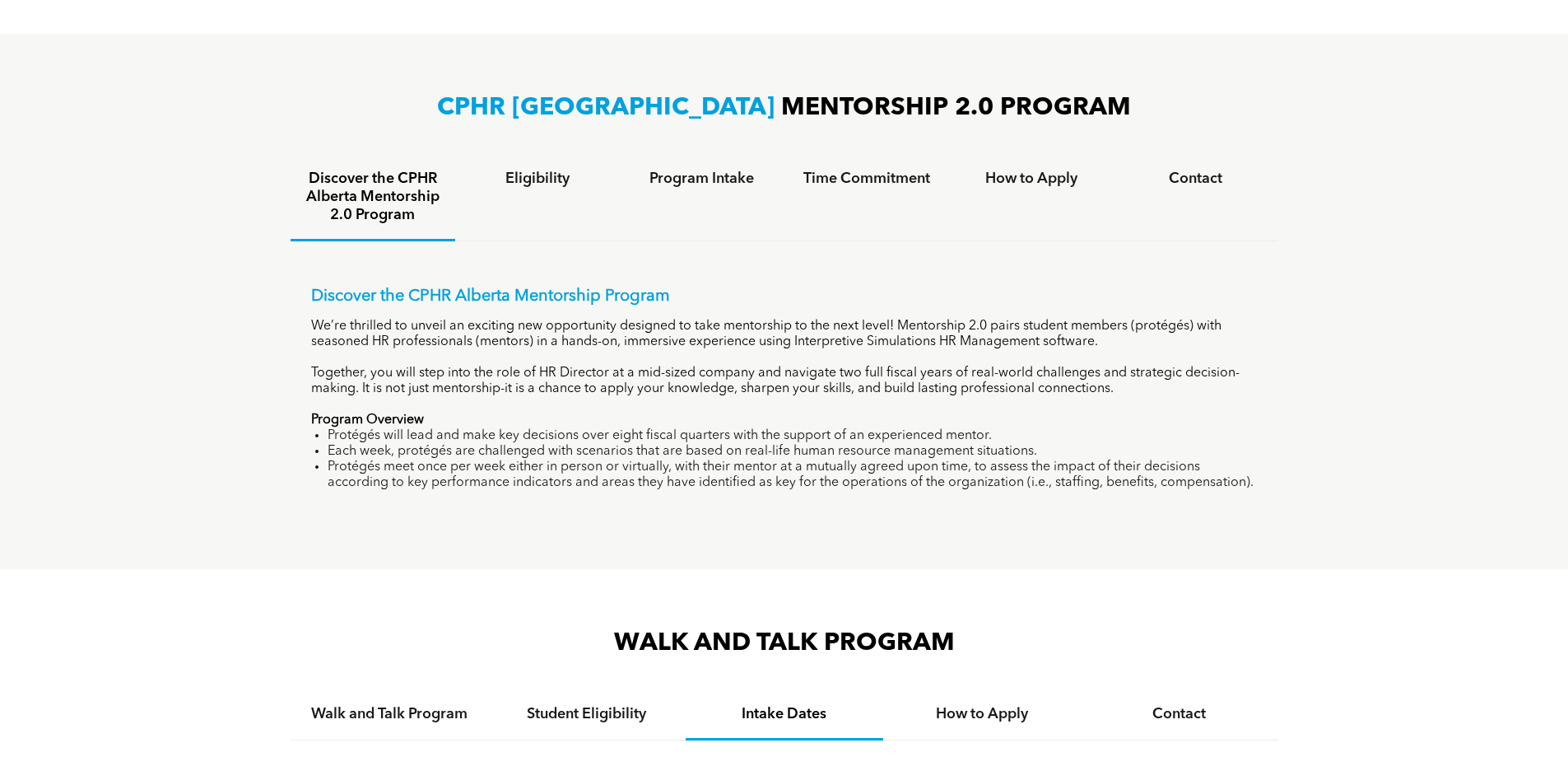
scroll to position [1357, 0]
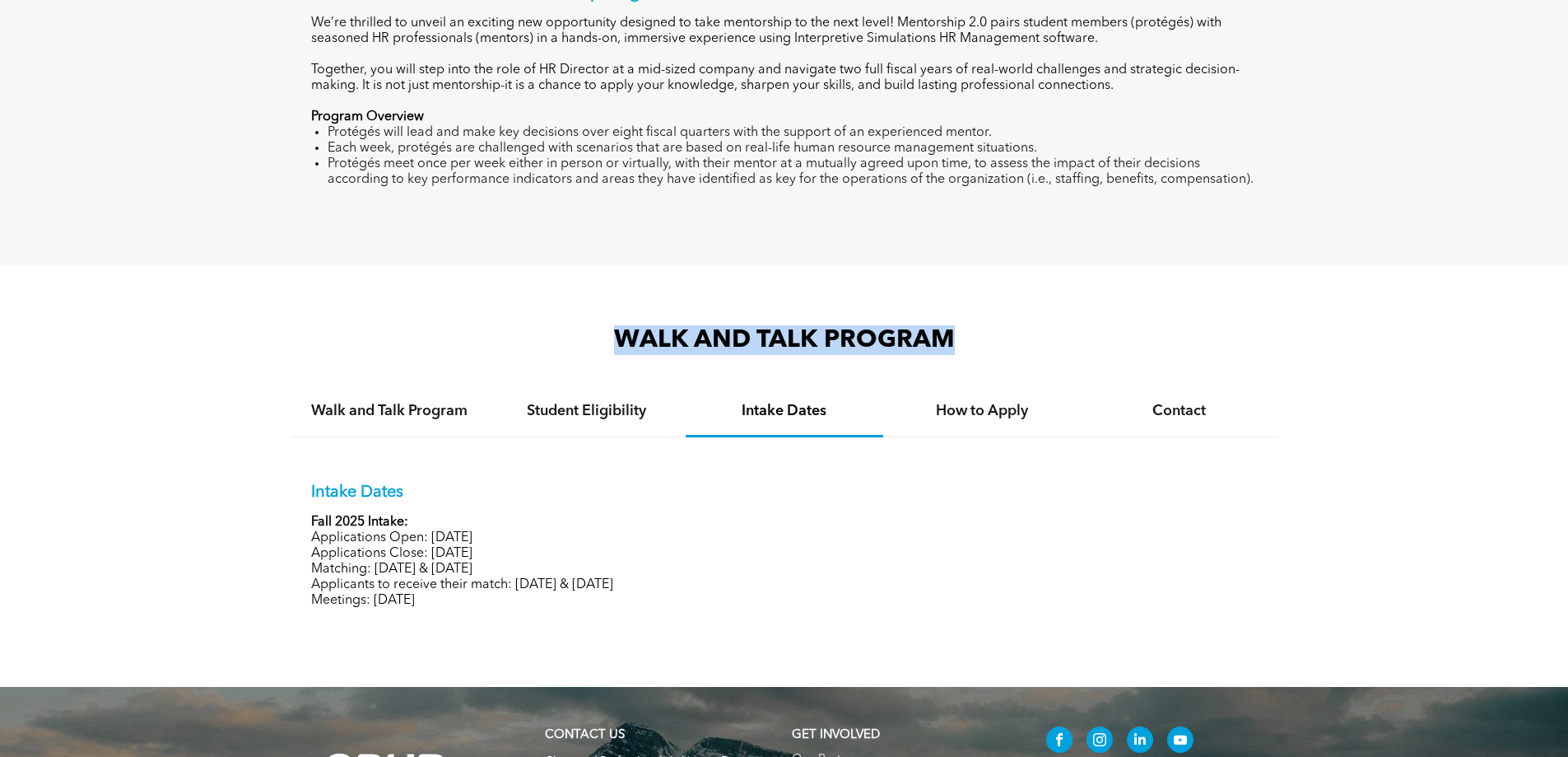
drag, startPoint x: 618, startPoint y: 342, endPoint x: 983, endPoint y: 346, distance: 365.0
click at [1040, 350] on h3 "WALK AND TALK PROGRAM" at bounding box center [784, 340] width 988 height 29
click at [983, 345] on h3 "WALK AND TALK PROGRAM" at bounding box center [784, 340] width 988 height 29
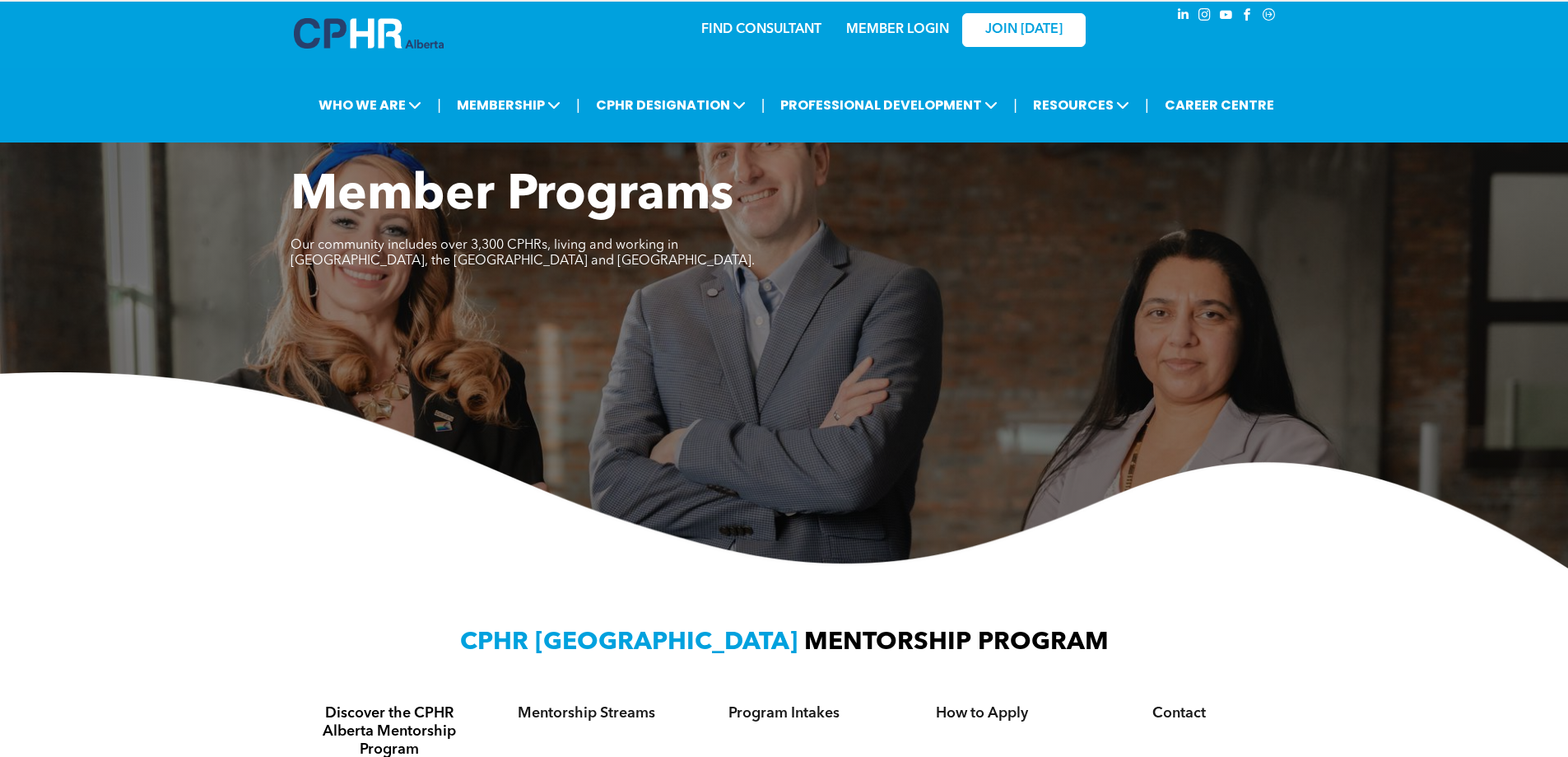
scroll to position [0, 0]
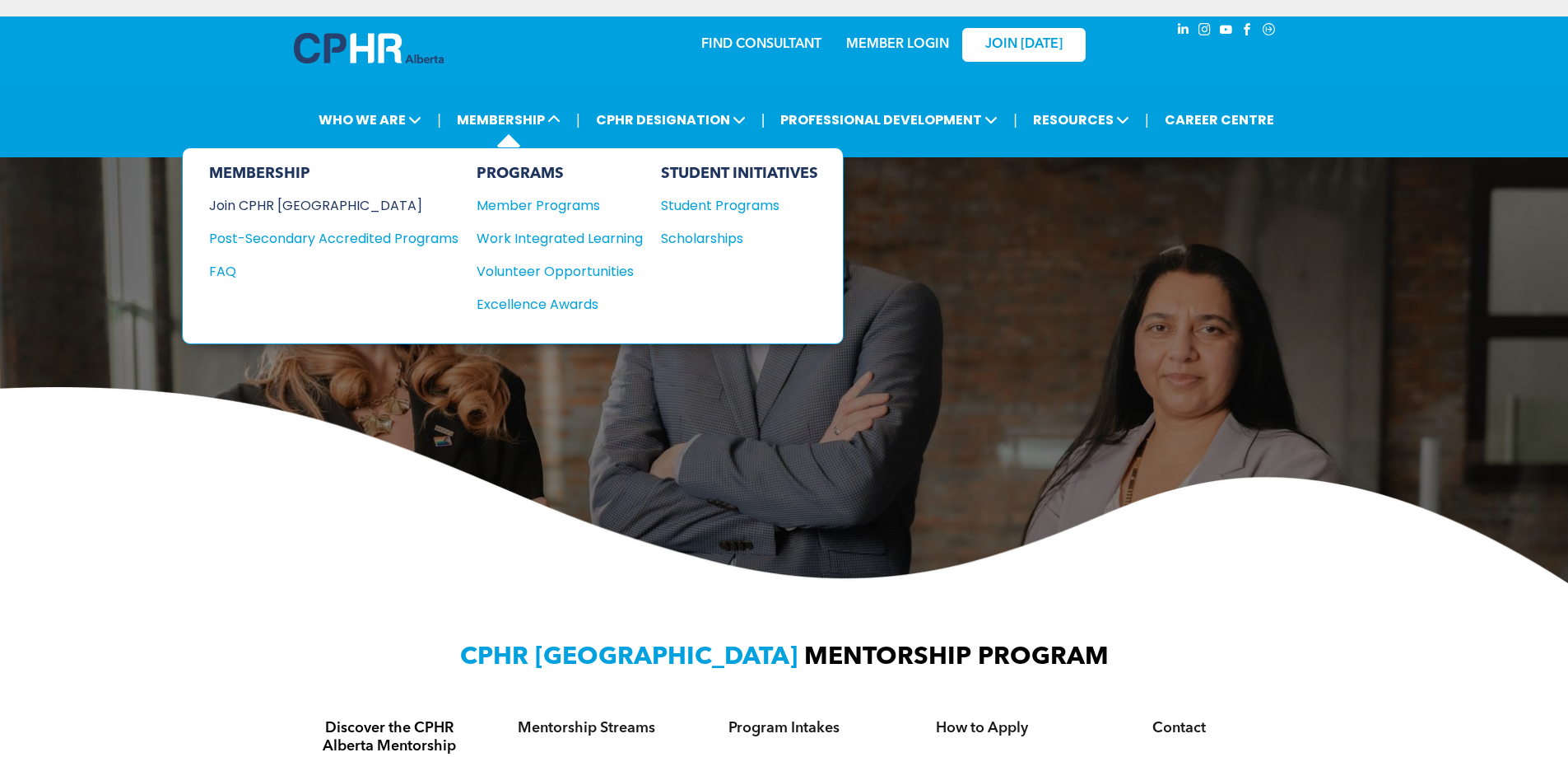
click at [292, 202] on div "Join CPHR [GEOGRAPHIC_DATA]" at bounding box center [322, 206] width 225 height 21
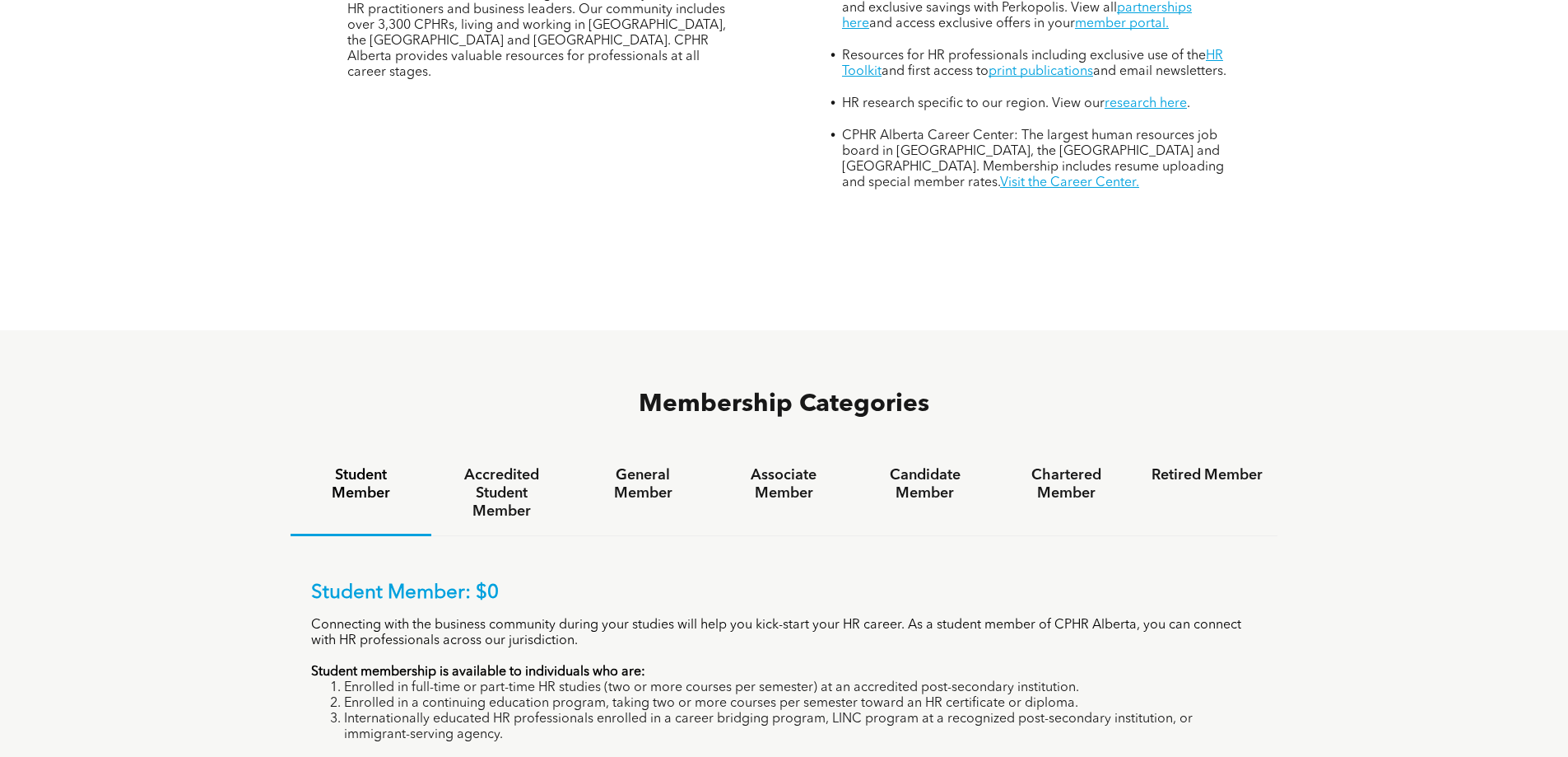
scroll to position [1071, 0]
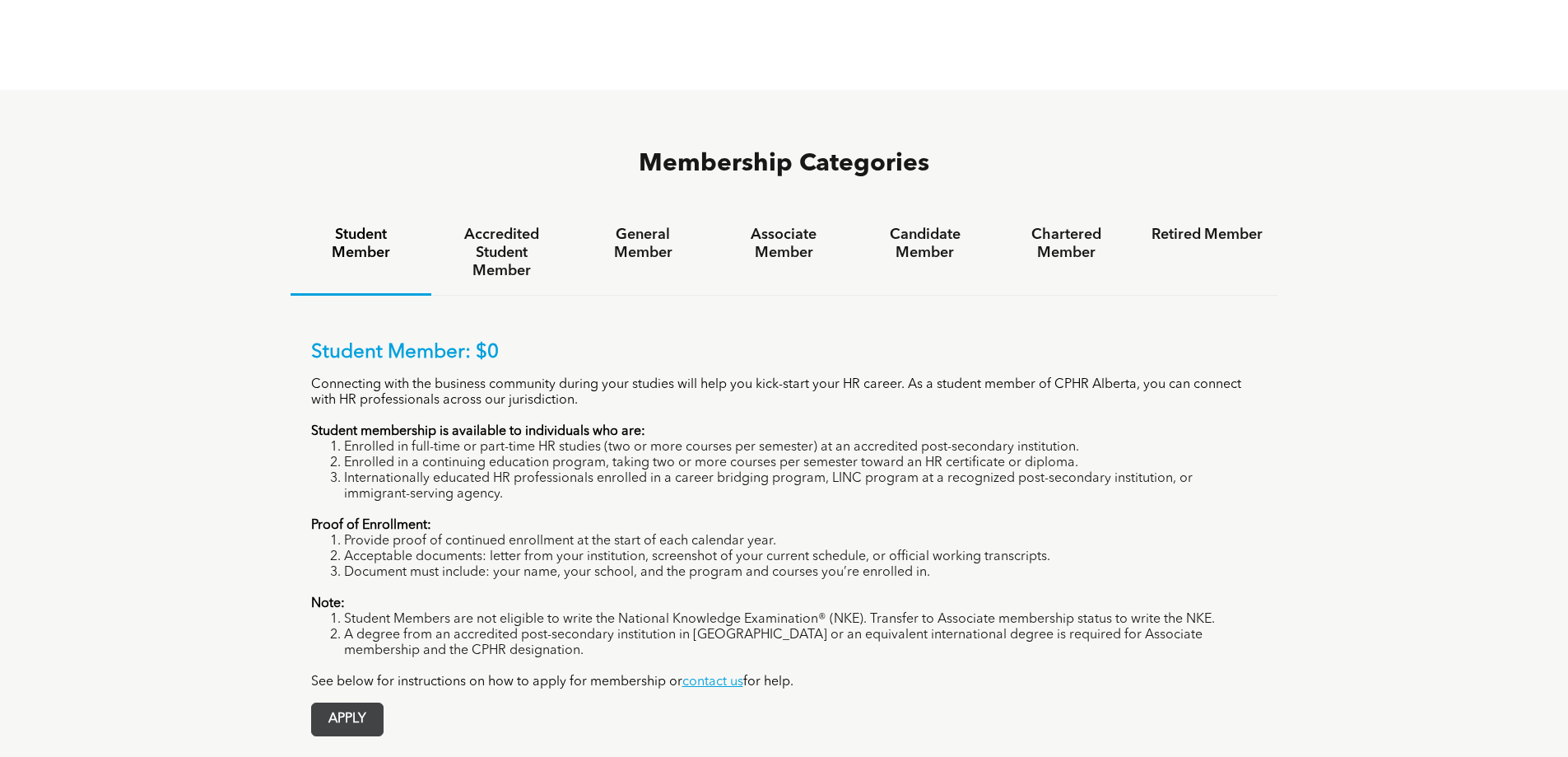
click at [348, 703] on span "APPLY" at bounding box center [348, 719] width 71 height 32
